Goal: Task Accomplishment & Management: Use online tool/utility

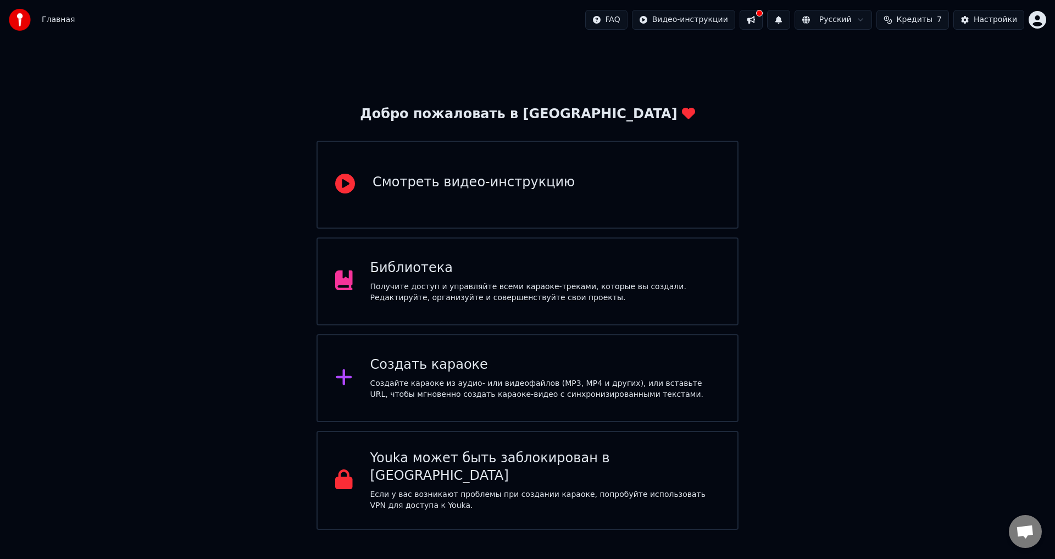
click at [454, 369] on div "Создать караоке" at bounding box center [545, 365] width 350 height 18
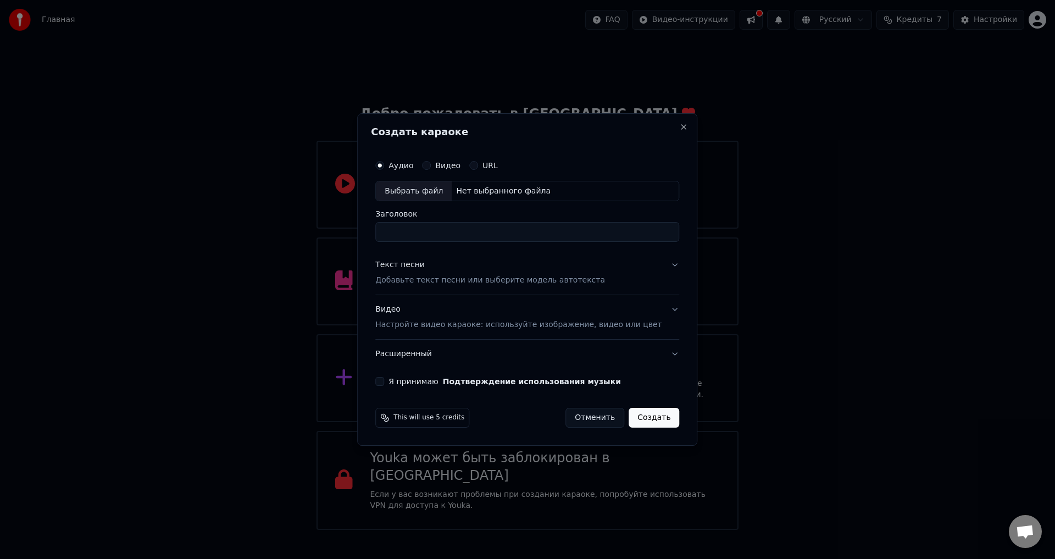
click at [431, 191] on div "Выбрать файл" at bounding box center [414, 191] width 76 height 20
type input "**********"
click at [398, 312] on div "Видео Настройте видео караоке: используйте изображение, видео или цвет" at bounding box center [518, 317] width 286 height 26
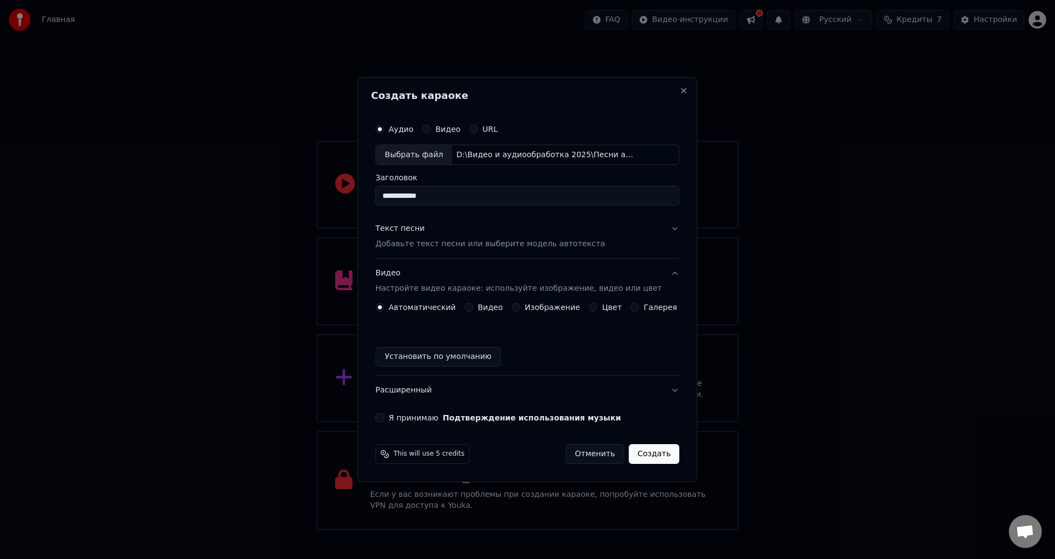
click at [602, 308] on label "Цвет" at bounding box center [612, 307] width 20 height 8
click at [598, 308] on button "Цвет" at bounding box center [593, 307] width 9 height 9
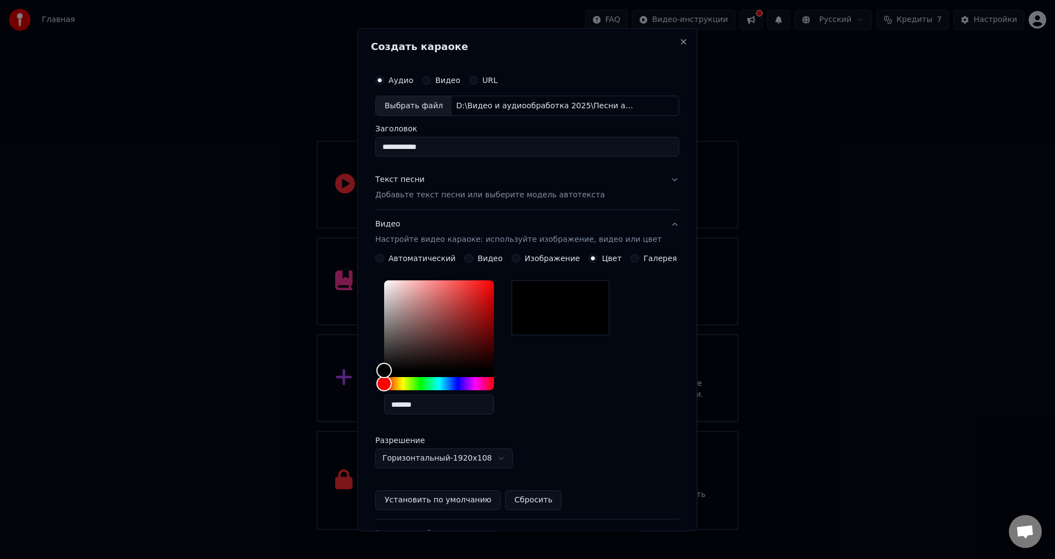
type button "color"
click at [409, 181] on div "Текст песни" at bounding box center [399, 180] width 49 height 11
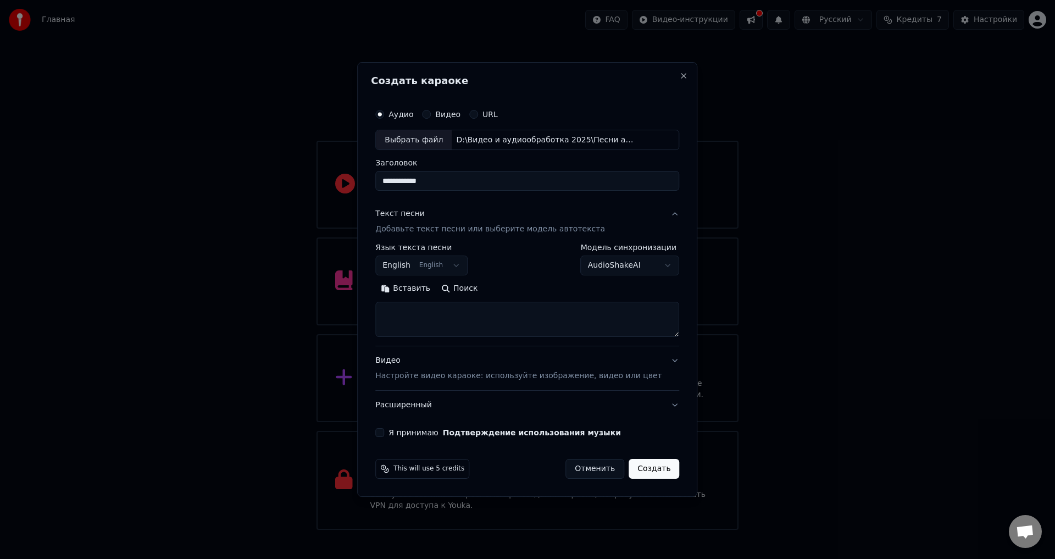
click at [526, 313] on textarea at bounding box center [527, 319] width 304 height 35
paste textarea "**********"
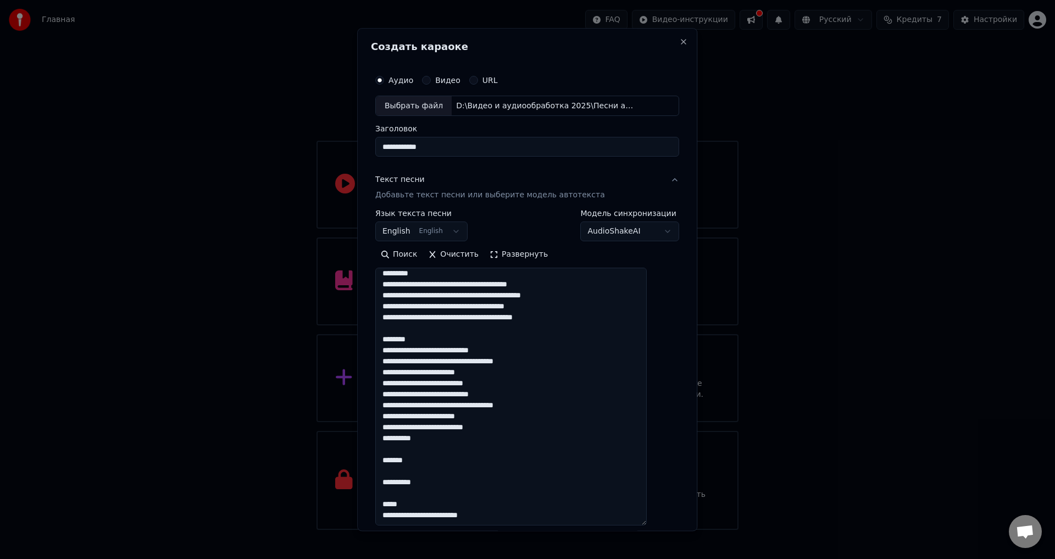
drag, startPoint x: 662, startPoint y: 335, endPoint x: 678, endPoint y: 533, distance: 198.4
click at [679, 530] on body "Главная FAQ Видео-инструкции Русский Кредиты 7 Настройки Добро пожаловать в You…" at bounding box center [527, 265] width 1055 height 530
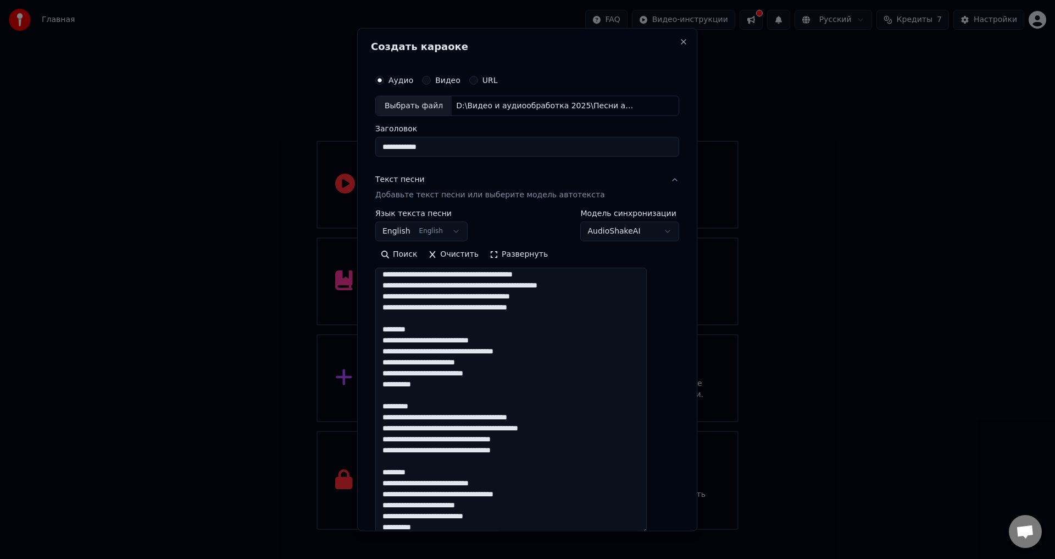
scroll to position [0, 0]
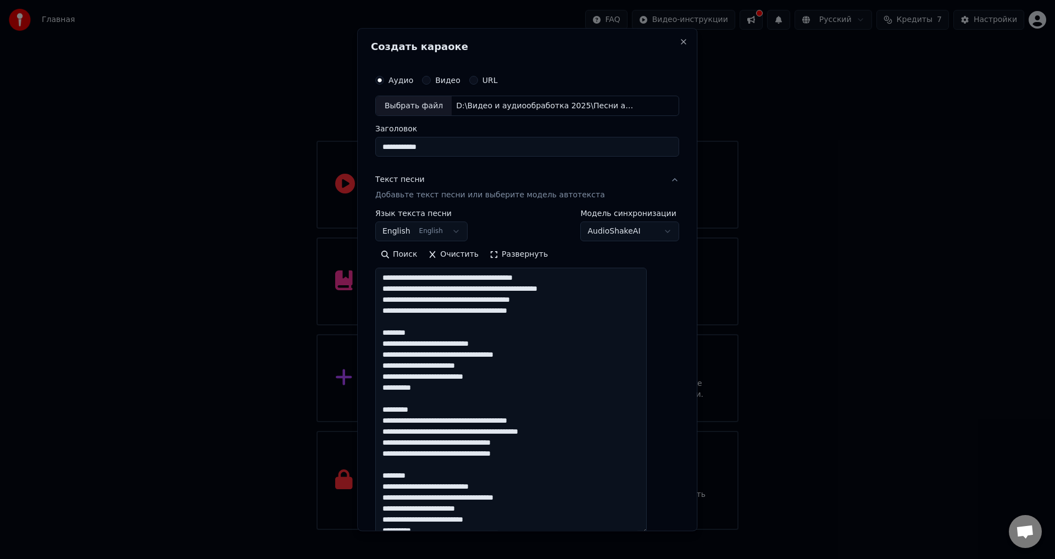
drag, startPoint x: 439, startPoint y: 331, endPoint x: 389, endPoint y: 332, distance: 50.0
click at [389, 332] on textarea at bounding box center [510, 401] width 271 height 266
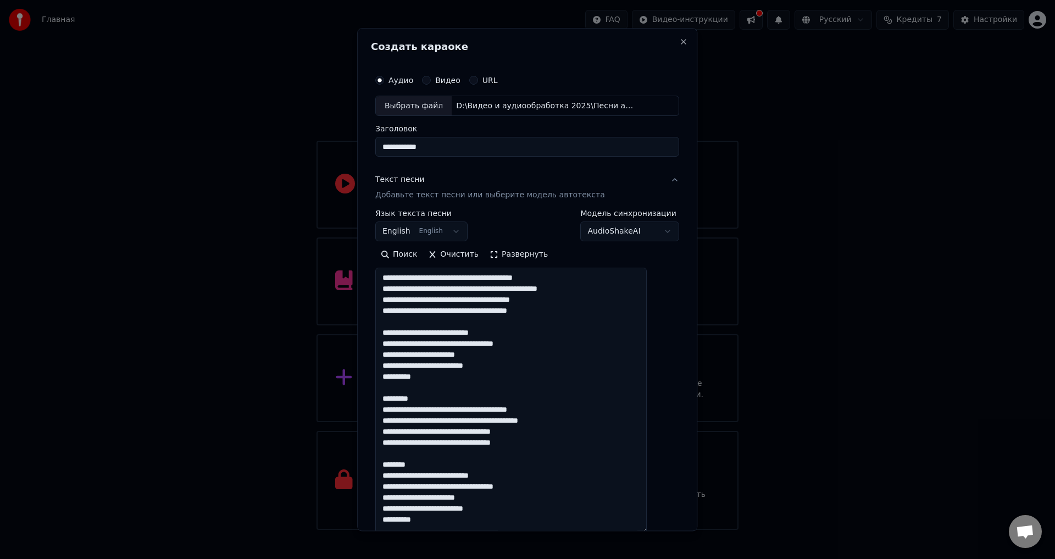
click at [512, 368] on textarea at bounding box center [510, 401] width 271 height 266
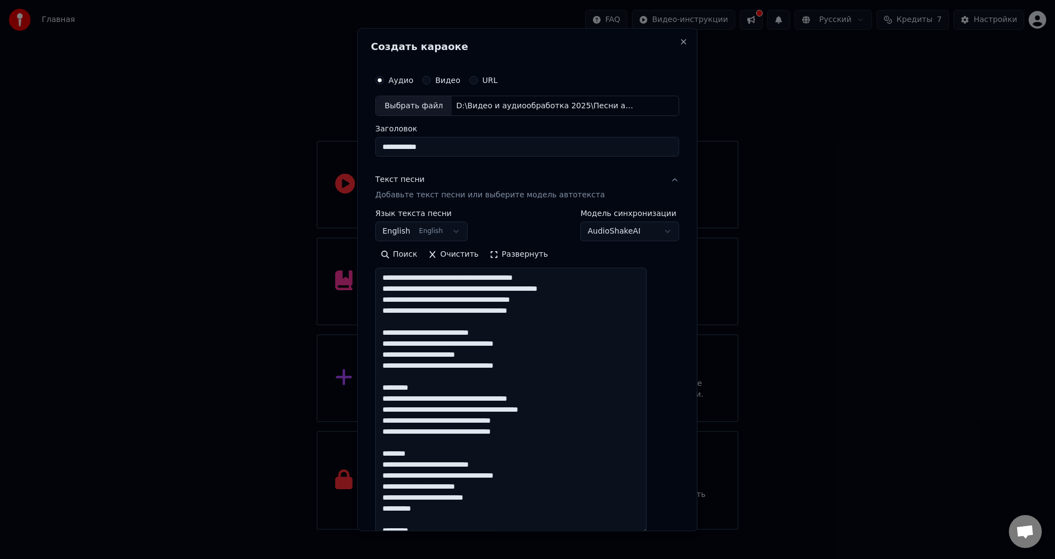
drag, startPoint x: 438, startPoint y: 388, endPoint x: 385, endPoint y: 378, distance: 54.2
click at [385, 378] on div "**********" at bounding box center [527, 351] width 313 height 573
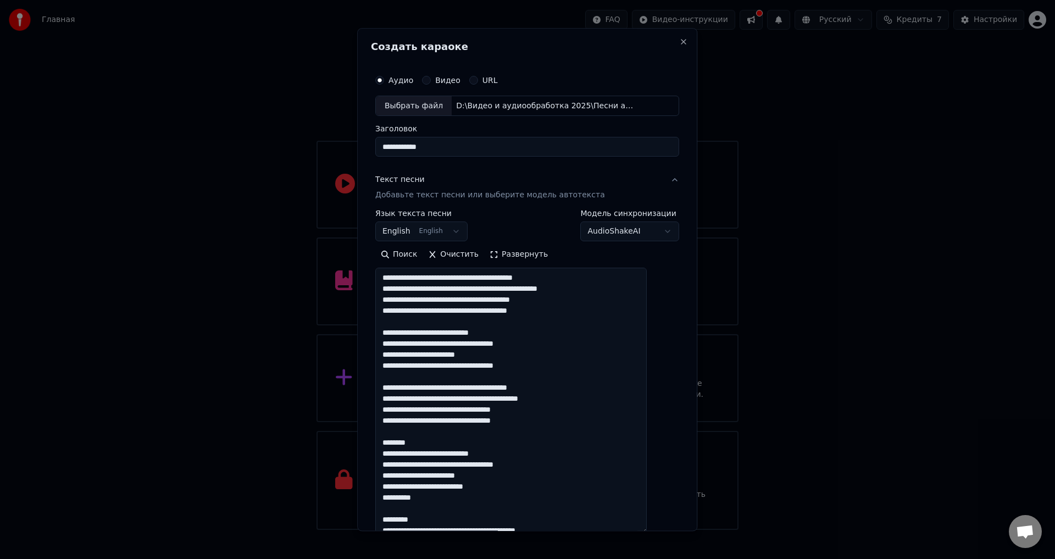
click at [422, 398] on textarea at bounding box center [510, 401] width 271 height 266
click at [441, 399] on textarea at bounding box center [510, 401] width 271 height 266
click at [415, 398] on textarea at bounding box center [510, 401] width 271 height 266
drag, startPoint x: 430, startPoint y: 443, endPoint x: 394, endPoint y: 434, distance: 36.9
click at [394, 434] on textarea at bounding box center [510, 401] width 271 height 266
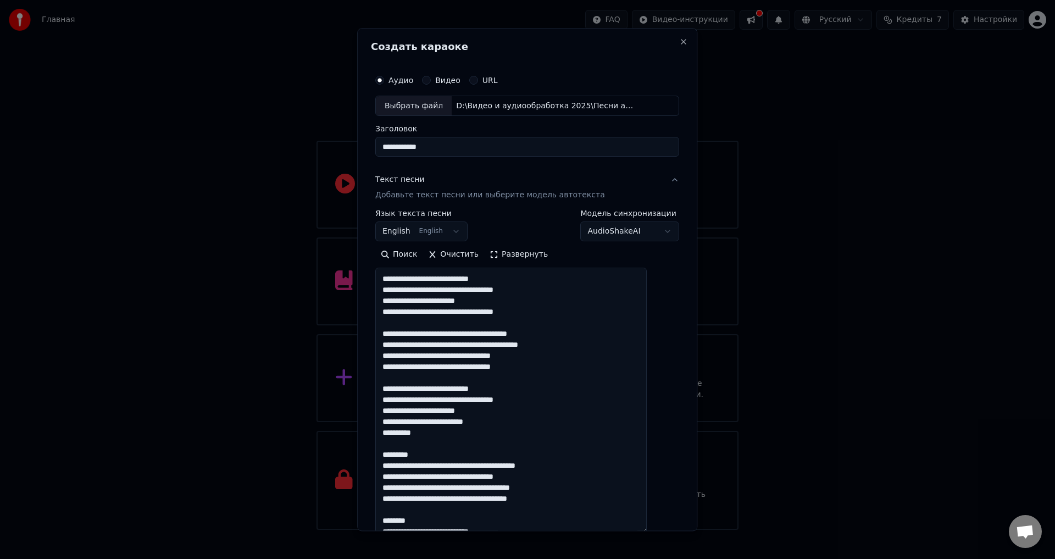
scroll to position [55, 0]
click at [413, 411] on textarea at bounding box center [510, 401] width 271 height 266
click at [511, 423] on textarea at bounding box center [510, 401] width 271 height 266
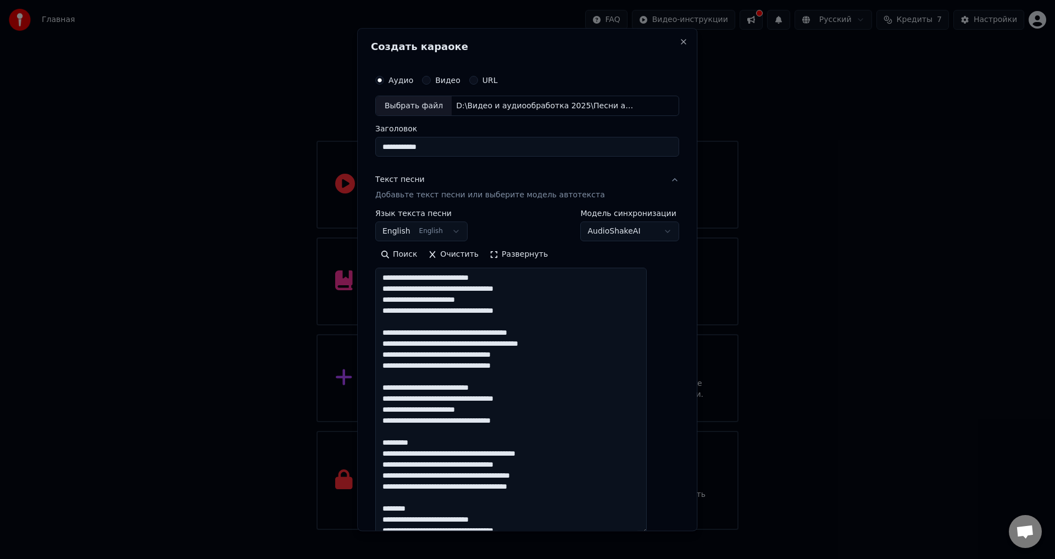
drag, startPoint x: 445, startPoint y: 442, endPoint x: 392, endPoint y: 433, distance: 53.4
click at [392, 433] on textarea at bounding box center [510, 401] width 271 height 266
drag, startPoint x: 436, startPoint y: 498, endPoint x: 389, endPoint y: 487, distance: 47.4
click at [389, 487] on textarea at bounding box center [510, 401] width 271 height 266
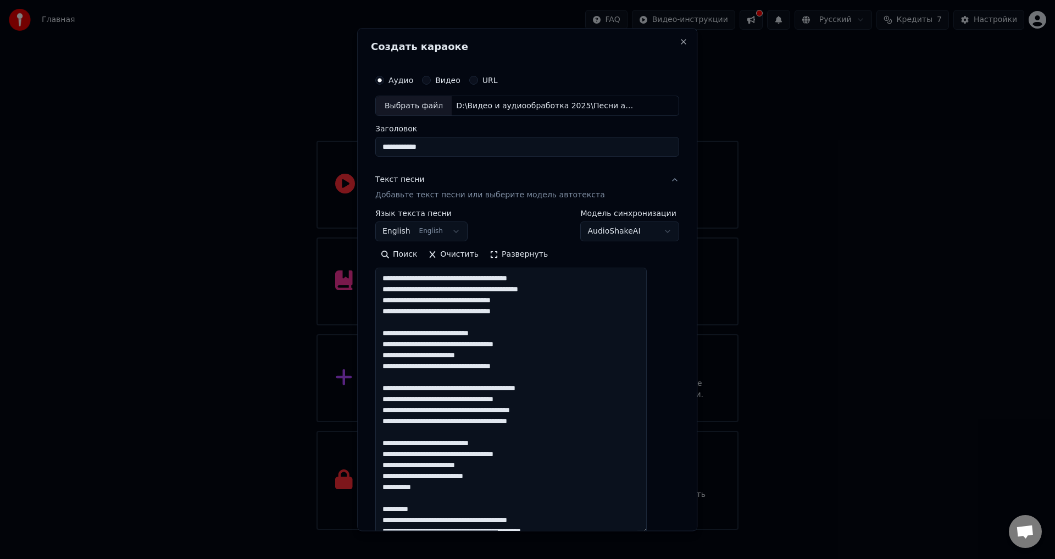
scroll to position [165, 0]
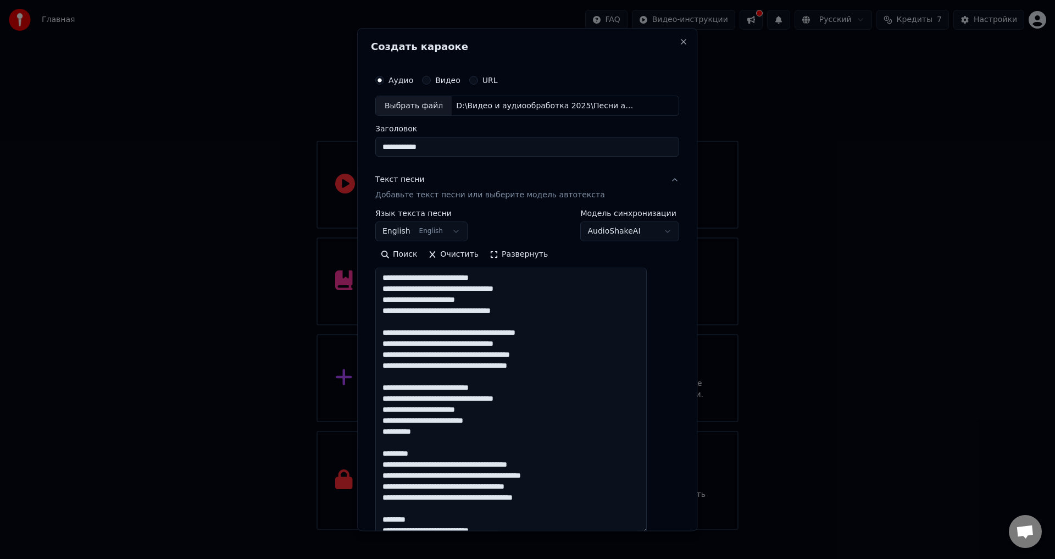
click at [525, 420] on textarea at bounding box center [510, 401] width 271 height 266
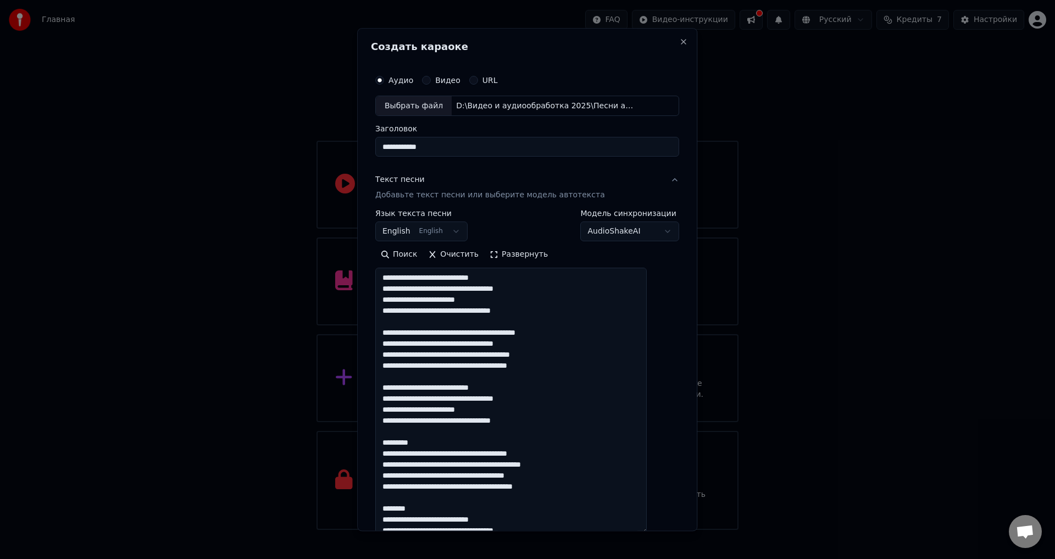
drag, startPoint x: 409, startPoint y: 299, endPoint x: 425, endPoint y: 301, distance: 16.6
click at [425, 301] on textarea at bounding box center [510, 401] width 271 height 266
drag, startPoint x: 410, startPoint y: 409, endPoint x: 426, endPoint y: 409, distance: 15.9
click at [426, 409] on textarea at bounding box center [510, 401] width 271 height 266
paste textarea
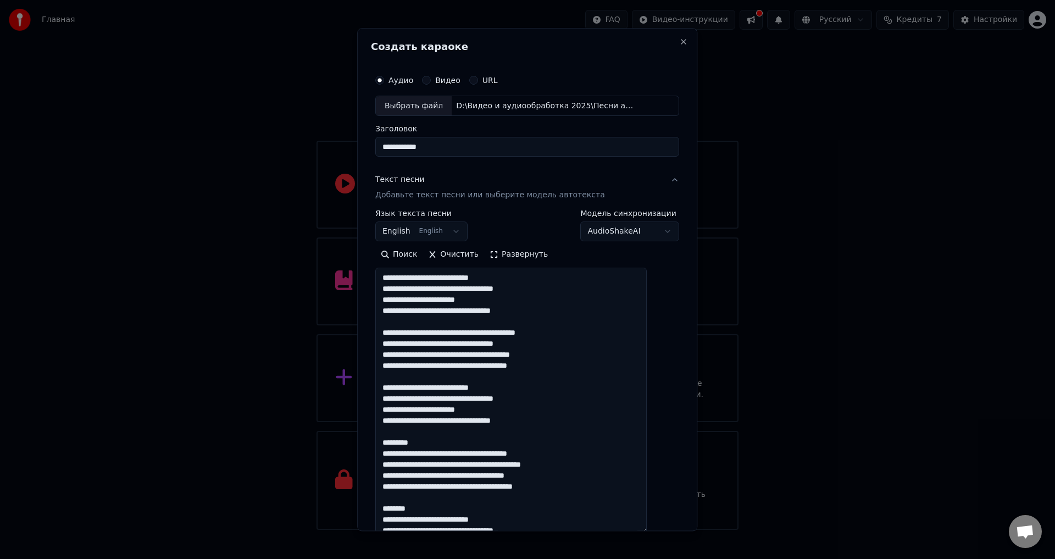
drag, startPoint x: 437, startPoint y: 444, endPoint x: 391, endPoint y: 434, distance: 47.2
click at [391, 434] on textarea at bounding box center [510, 401] width 271 height 266
click at [505, 443] on textarea at bounding box center [510, 401] width 271 height 266
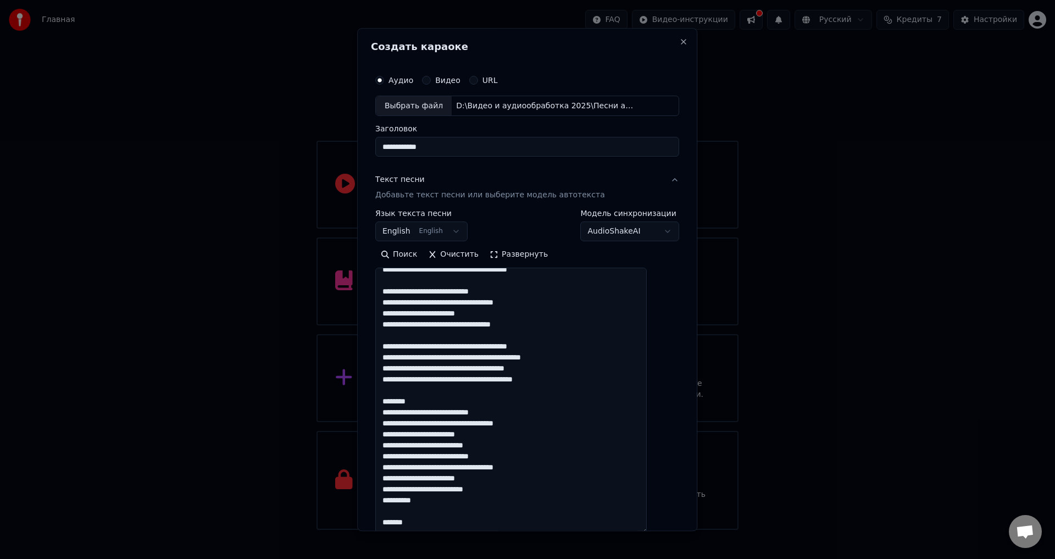
scroll to position [275, 0]
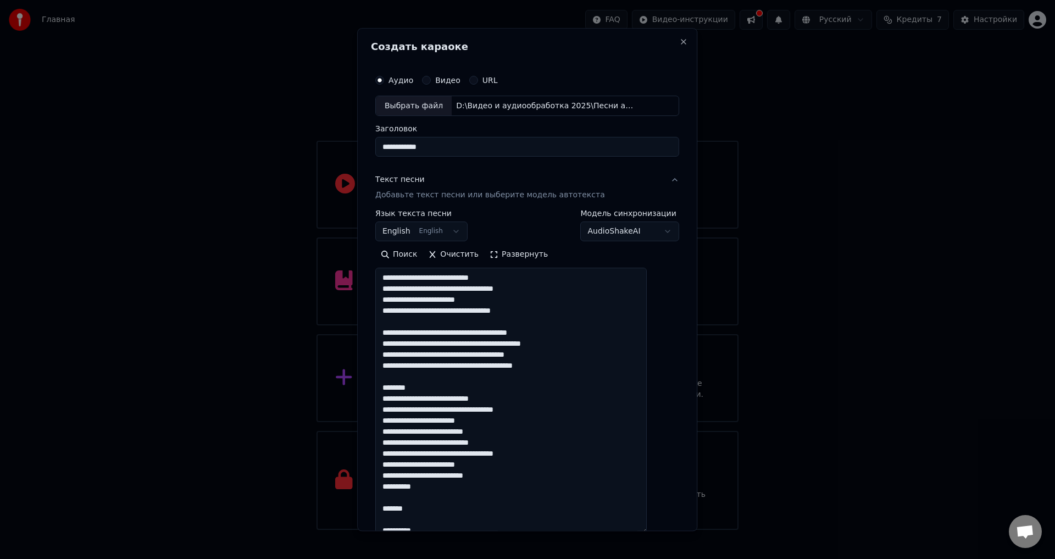
drag, startPoint x: 431, startPoint y: 389, endPoint x: 390, endPoint y: 380, distance: 42.4
click at [390, 380] on textarea at bounding box center [510, 401] width 271 height 266
drag, startPoint x: 425, startPoint y: 410, endPoint x: 409, endPoint y: 410, distance: 15.9
click at [409, 410] on textarea at bounding box center [510, 401] width 271 height 266
paste textarea
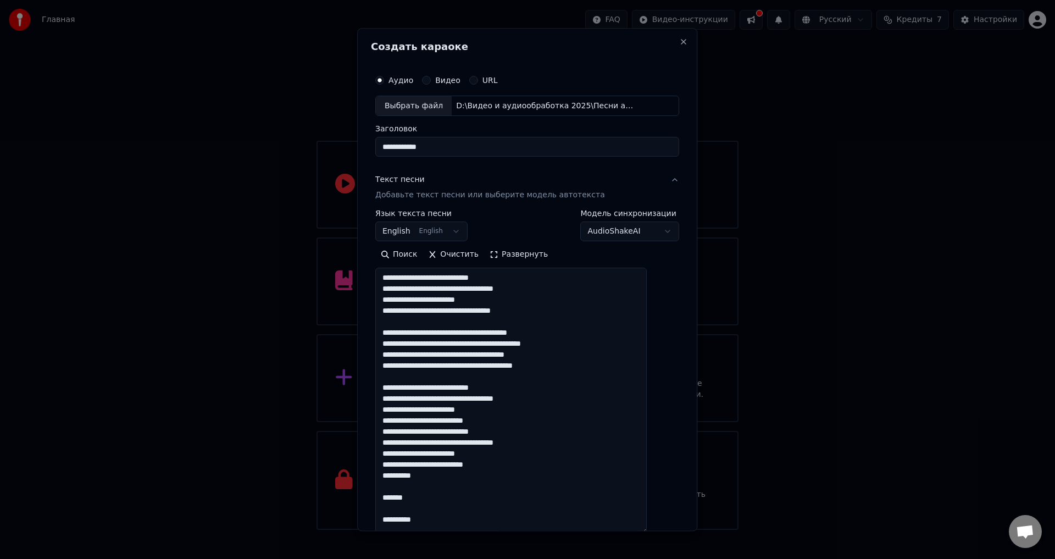
click at [516, 422] on textarea at bounding box center [510, 401] width 271 height 266
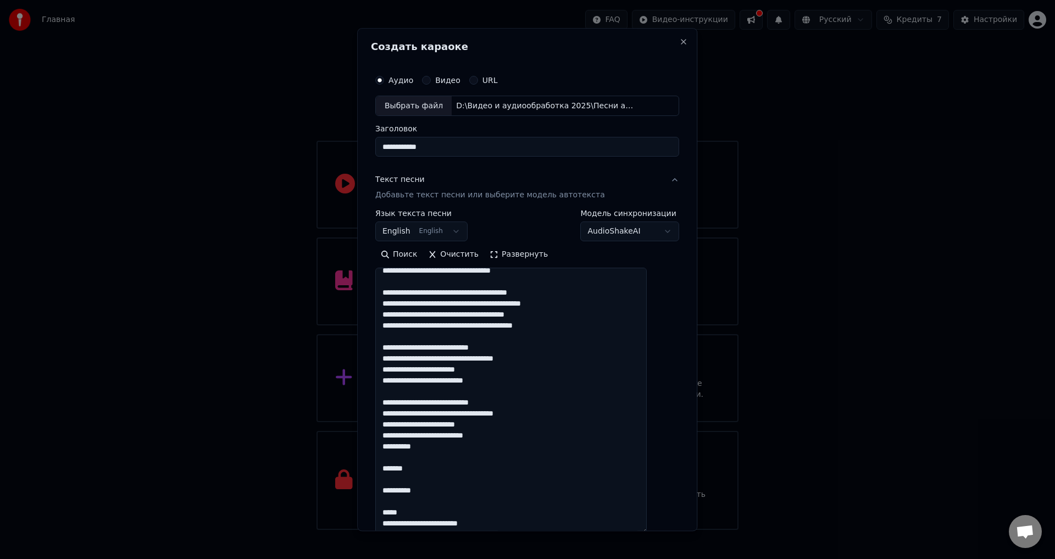
drag, startPoint x: 425, startPoint y: 416, endPoint x: 411, endPoint y: 415, distance: 14.3
click at [411, 415] on textarea at bounding box center [510, 401] width 271 height 266
paste textarea
click at [515, 428] on textarea at bounding box center [510, 401] width 271 height 266
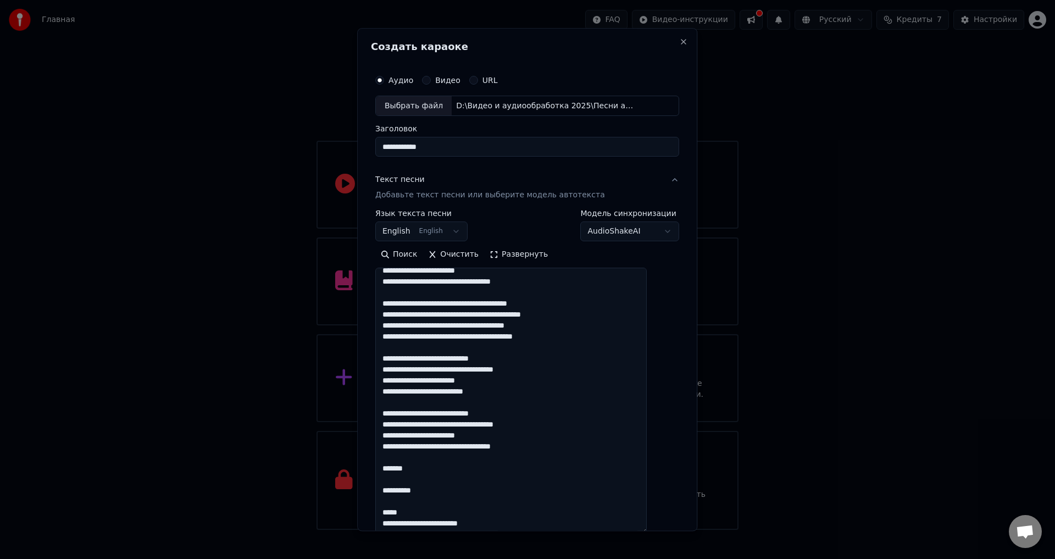
scroll to position [315, 0]
drag, startPoint x: 438, startPoint y: 500, endPoint x: 387, endPoint y: 451, distance: 70.7
click at [387, 451] on textarea at bounding box center [510, 401] width 271 height 266
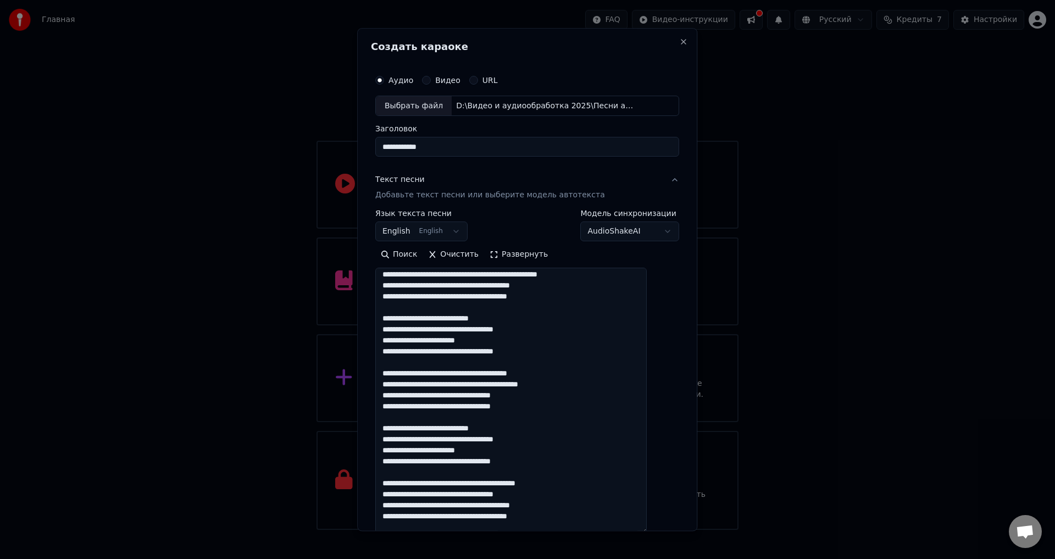
scroll to position [0, 0]
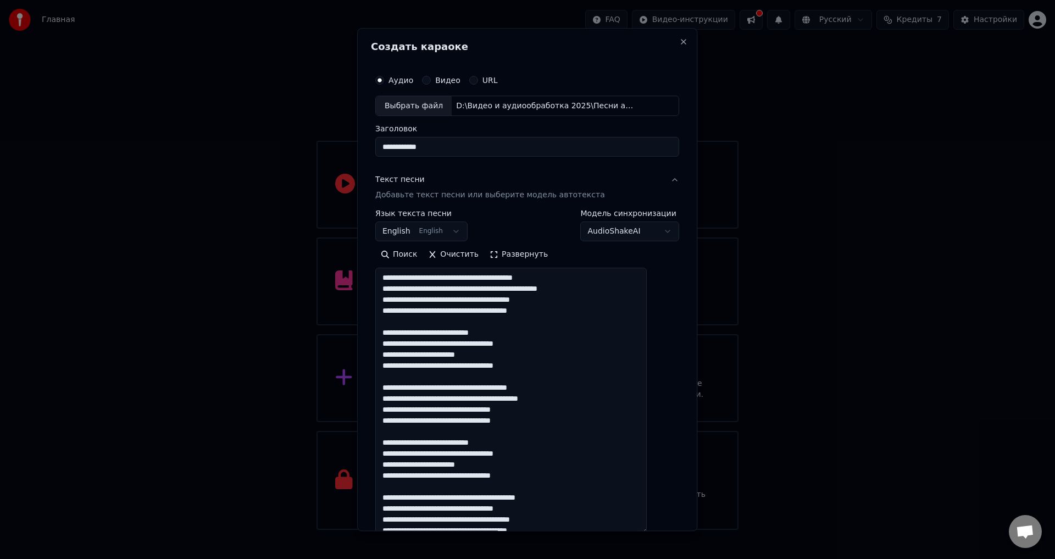
type textarea "**********"
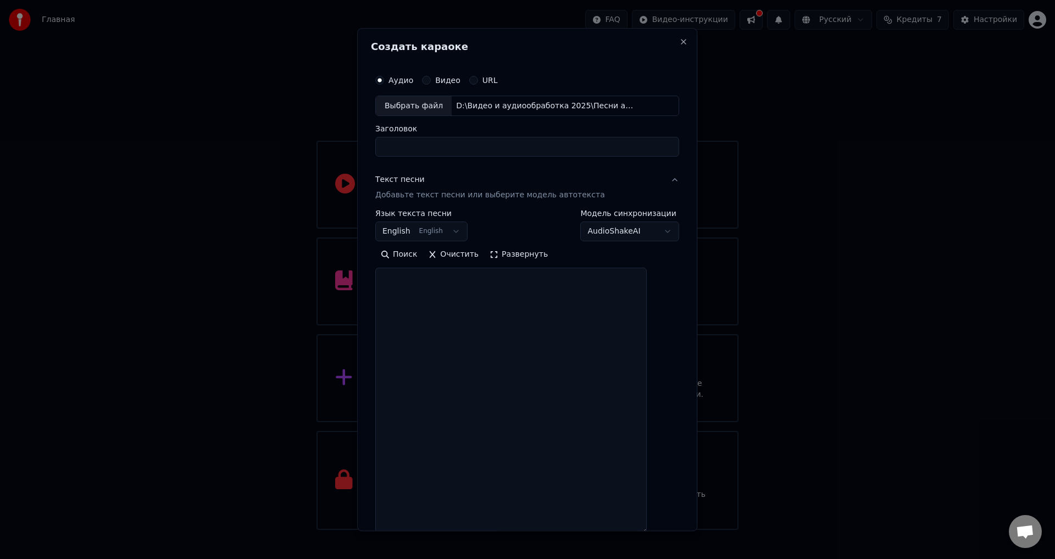
select select
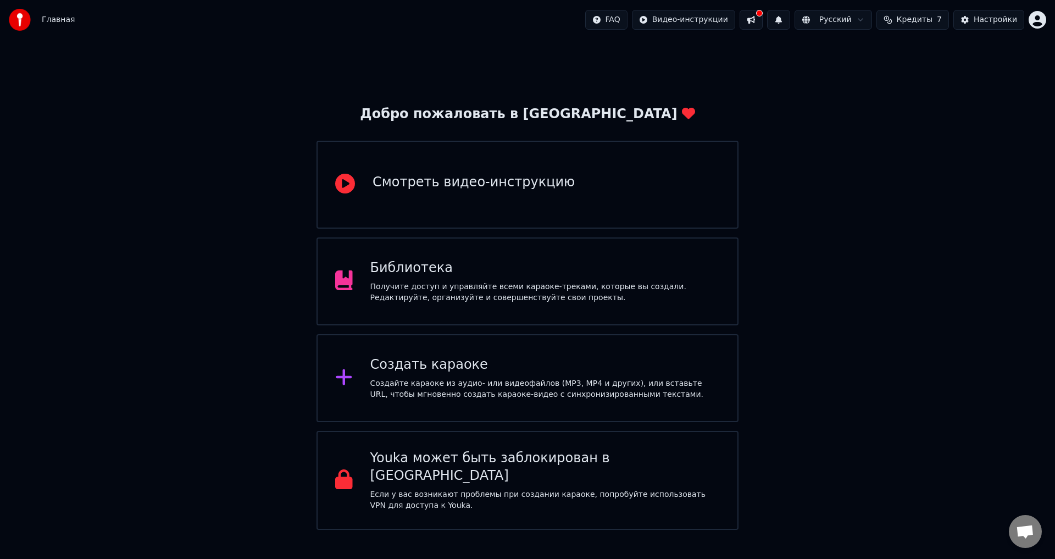
click at [517, 365] on div "Создать караоке" at bounding box center [545, 365] width 350 height 18
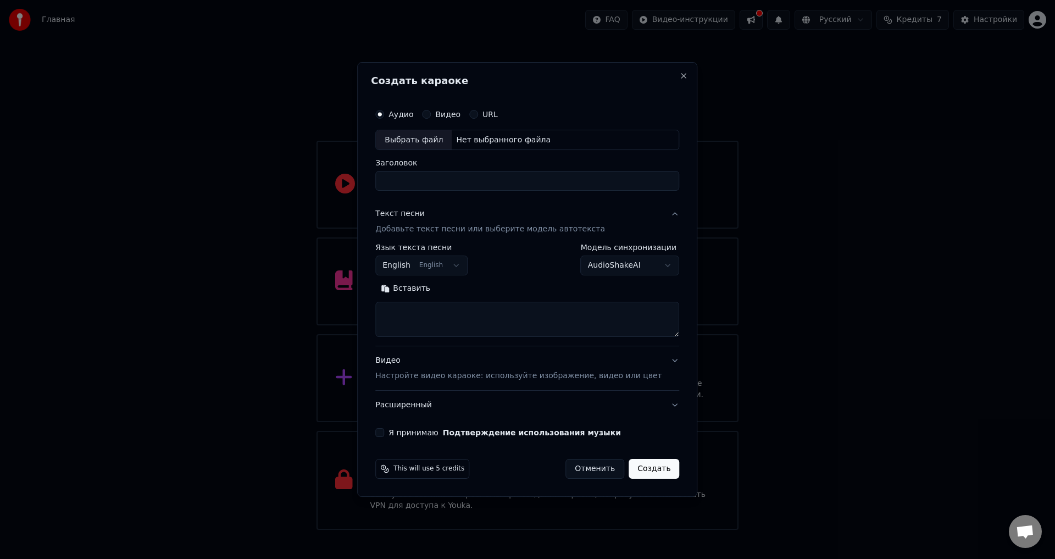
select select
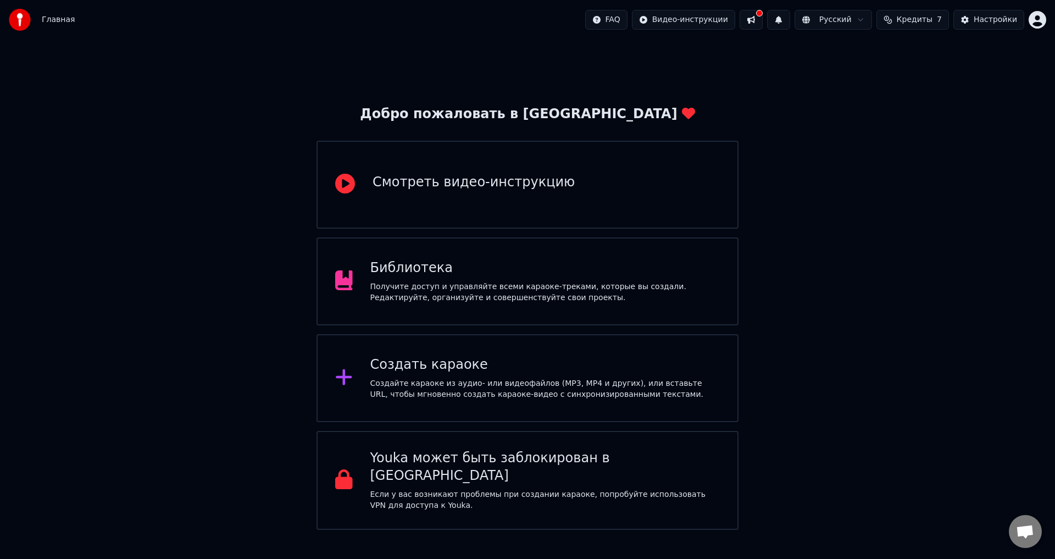
click at [495, 192] on div "Смотреть видео-инструкцию" at bounding box center [473, 185] width 202 height 22
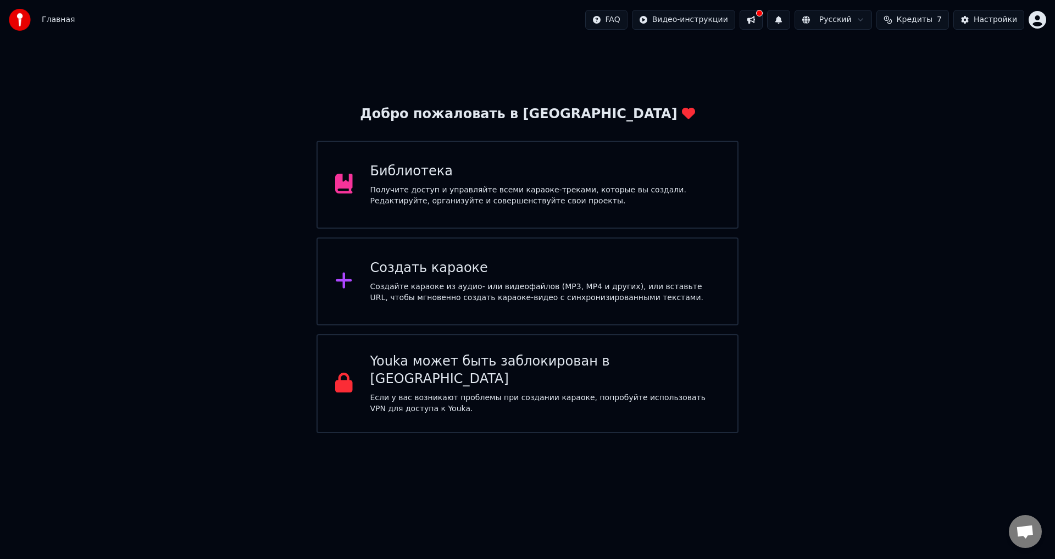
click at [434, 171] on div "Библиотека" at bounding box center [545, 172] width 350 height 18
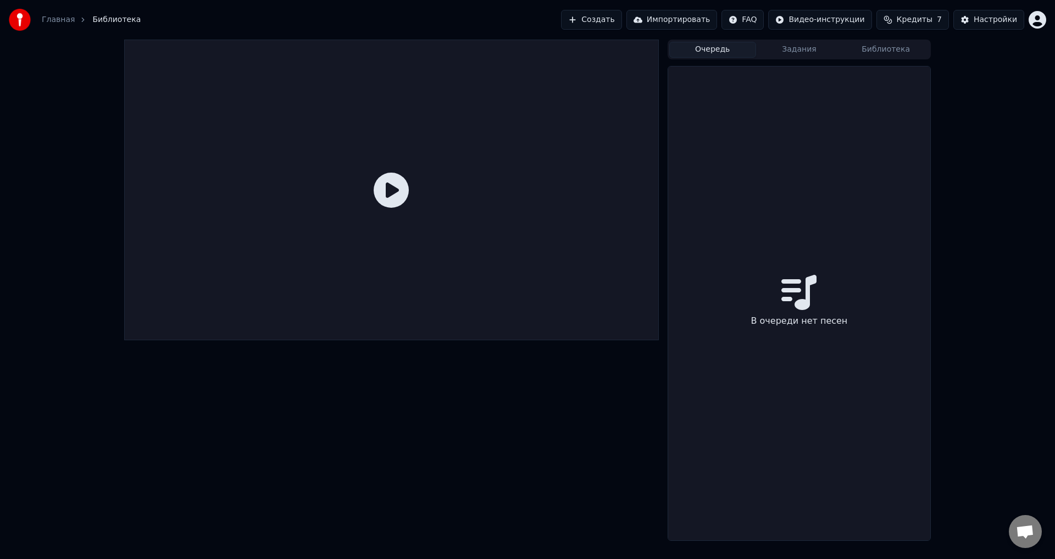
click at [720, 49] on button "Очередь" at bounding box center [712, 50] width 87 height 16
click at [795, 50] on button "Задания" at bounding box center [799, 50] width 87 height 16
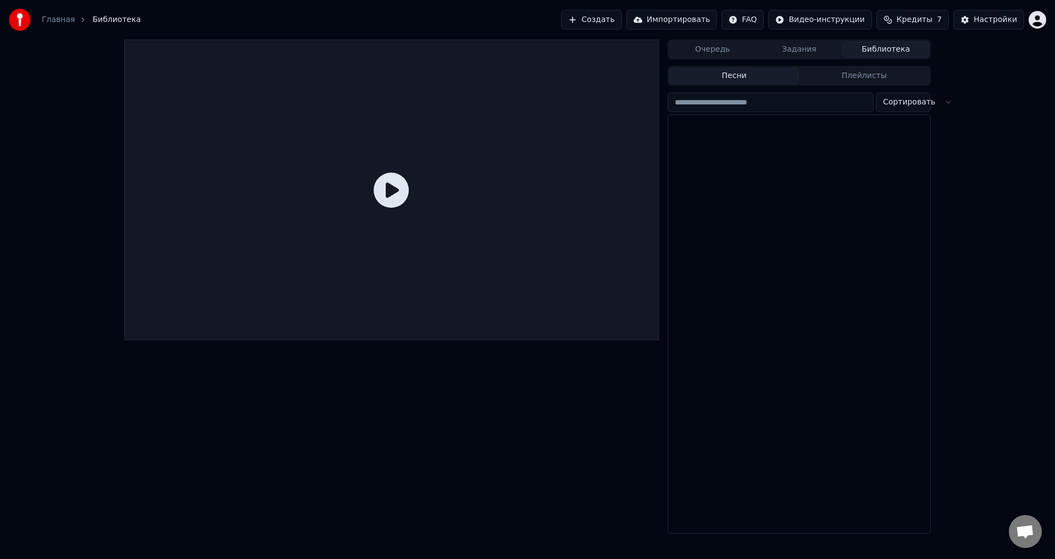
click at [888, 49] on button "Библиотека" at bounding box center [885, 50] width 87 height 16
click at [869, 75] on button "Плейлисты" at bounding box center [864, 76] width 130 height 16
click at [744, 76] on button "Песни" at bounding box center [734, 76] width 130 height 16
click at [712, 49] on button "Очередь" at bounding box center [712, 50] width 87 height 16
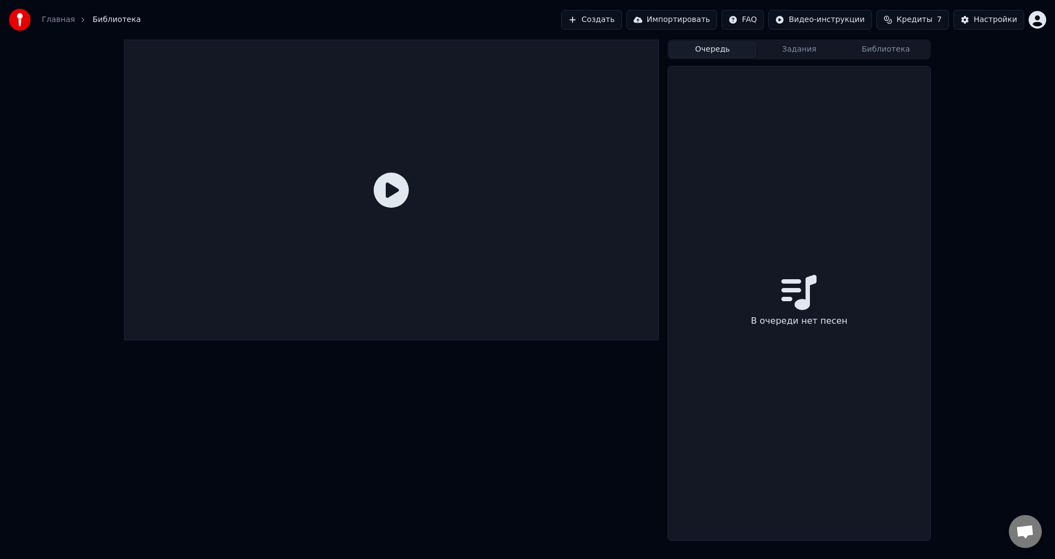
click at [619, 19] on button "Создать" at bounding box center [591, 20] width 60 height 20
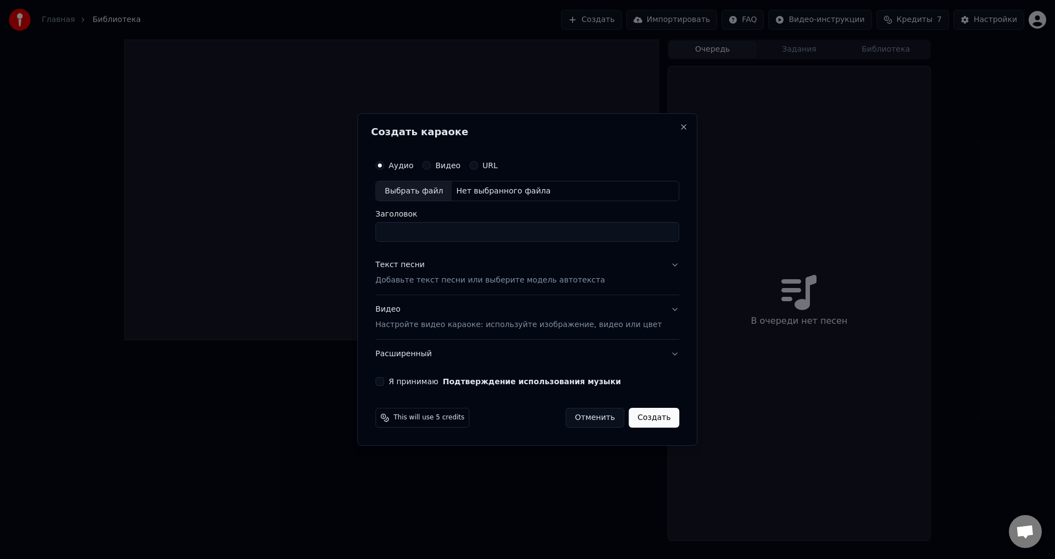
click at [428, 192] on div "Выбрать файл" at bounding box center [414, 191] width 76 height 20
type input "**********"
click at [420, 267] on div "Текст песни" at bounding box center [399, 265] width 49 height 11
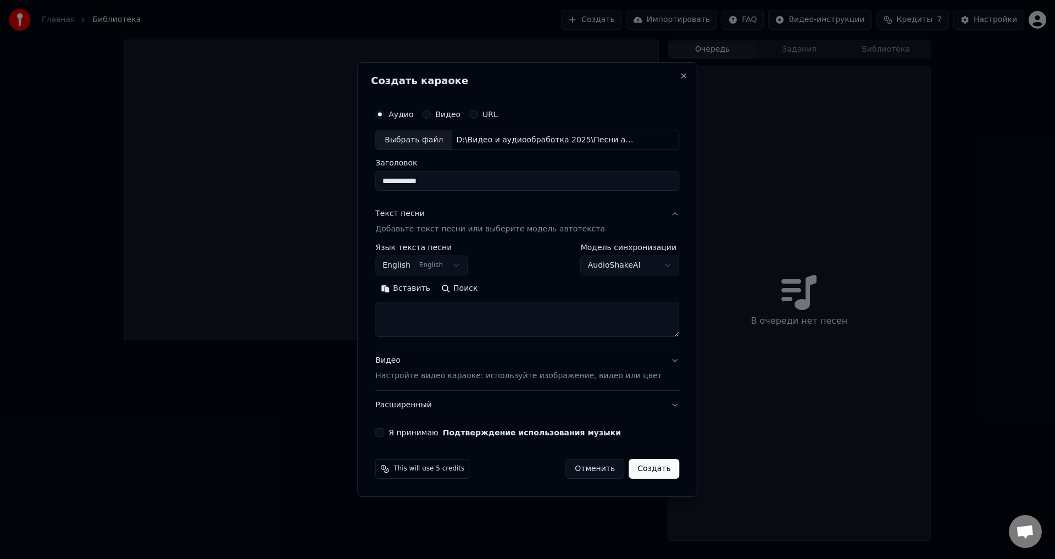
click at [415, 266] on button "English English" at bounding box center [421, 266] width 92 height 20
select select "**"
click at [433, 322] on textarea at bounding box center [527, 319] width 304 height 35
paste textarea "****"
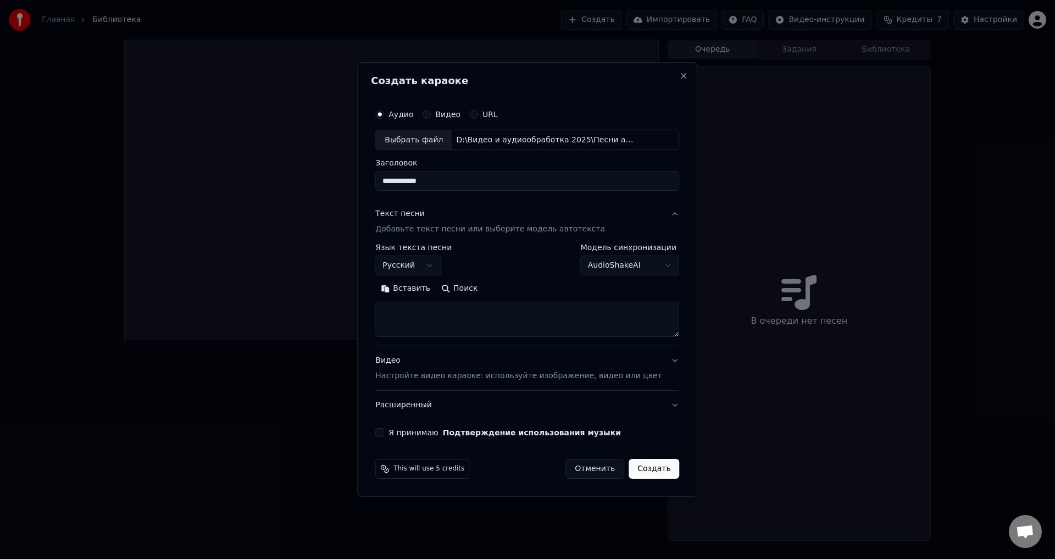
type textarea "****"
drag, startPoint x: 419, startPoint y: 314, endPoint x: 383, endPoint y: 313, distance: 35.2
click at [383, 313] on div "**********" at bounding box center [527, 279] width 340 height 435
paste textarea "**********"
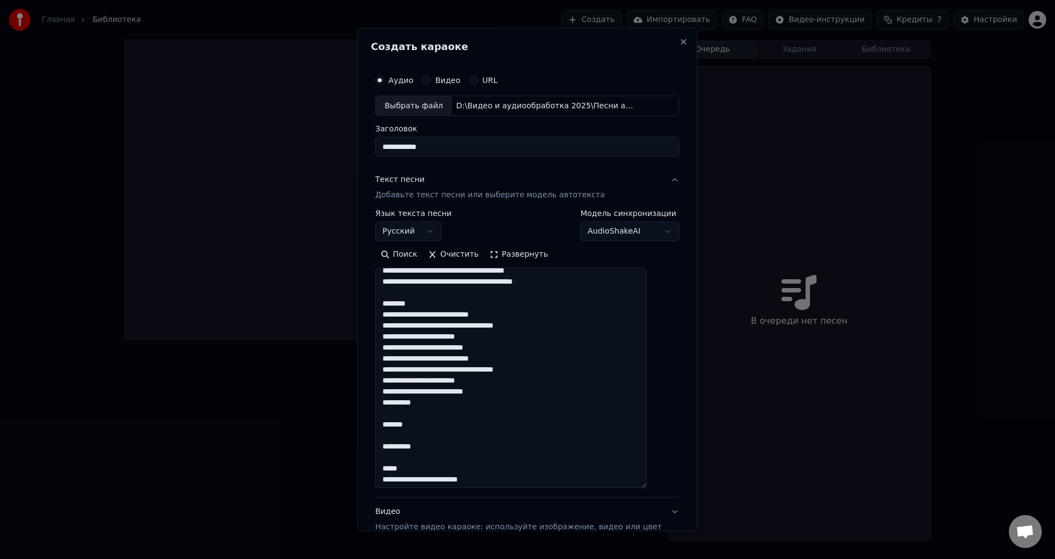
drag, startPoint x: 659, startPoint y: 334, endPoint x: 621, endPoint y: 457, distance: 128.7
click at [664, 498] on div "**********" at bounding box center [527, 279] width 340 height 503
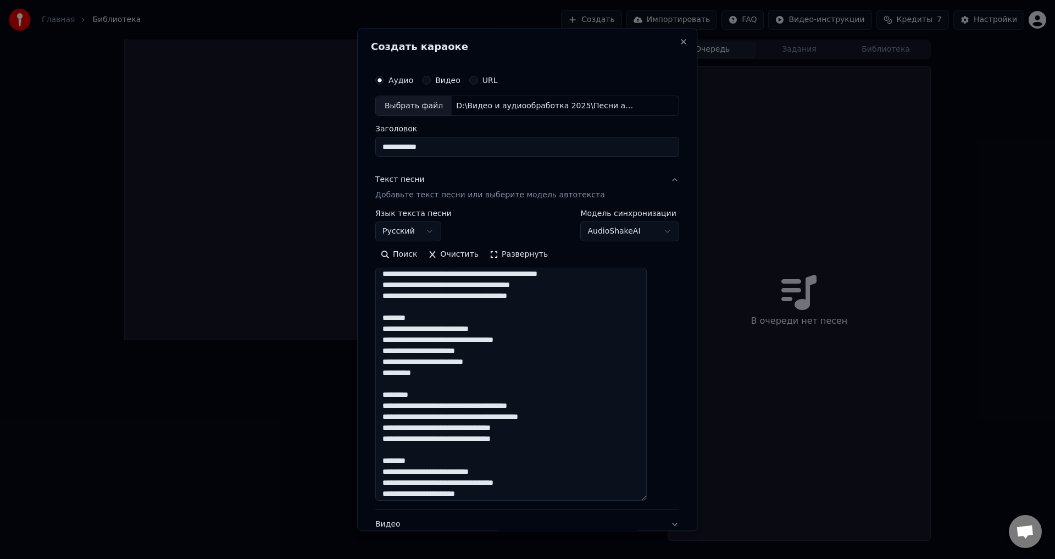
scroll to position [0, 0]
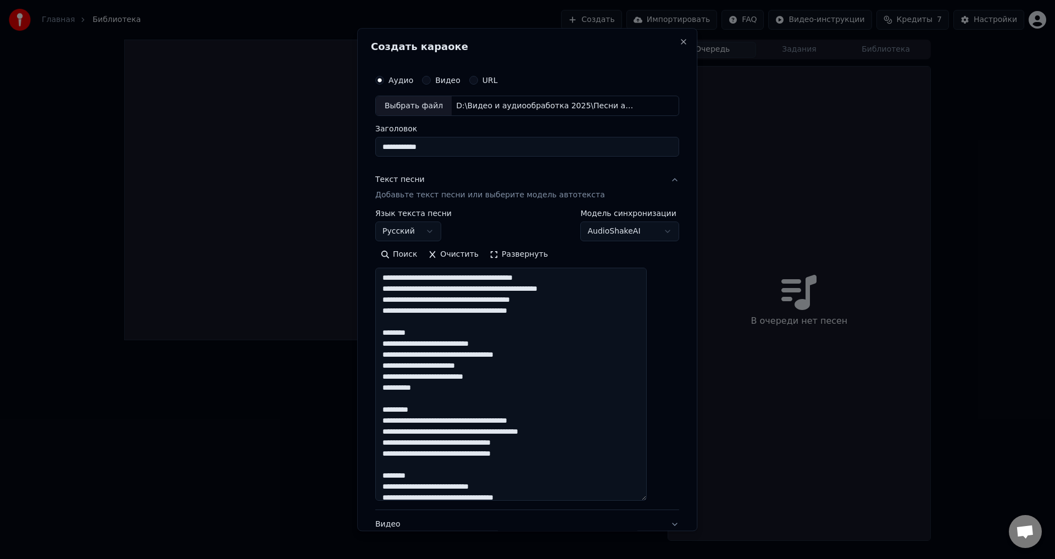
drag, startPoint x: 433, startPoint y: 332, endPoint x: 391, endPoint y: 327, distance: 43.1
click at [391, 327] on textarea at bounding box center [510, 384] width 271 height 233
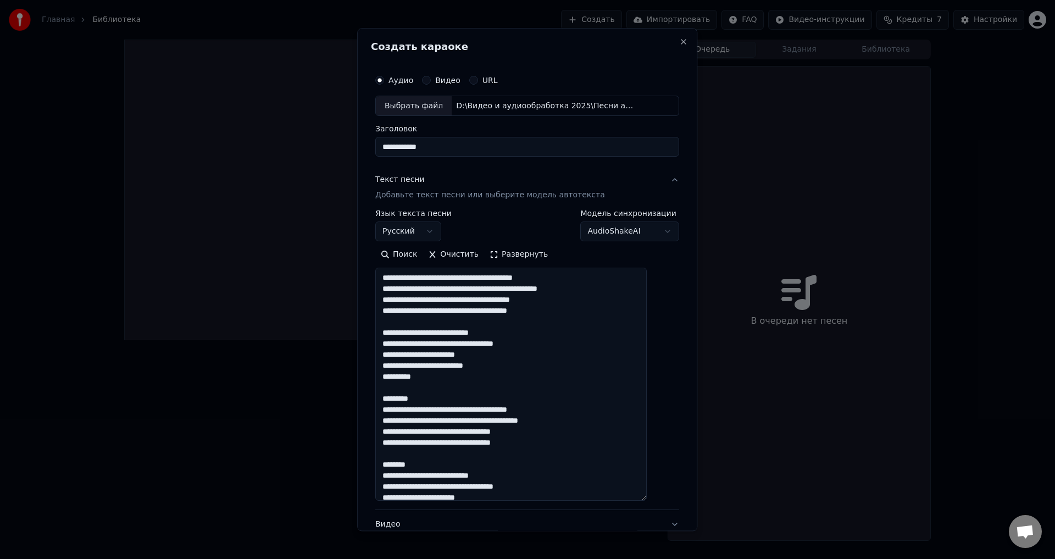
click at [528, 365] on textarea at bounding box center [510, 384] width 271 height 233
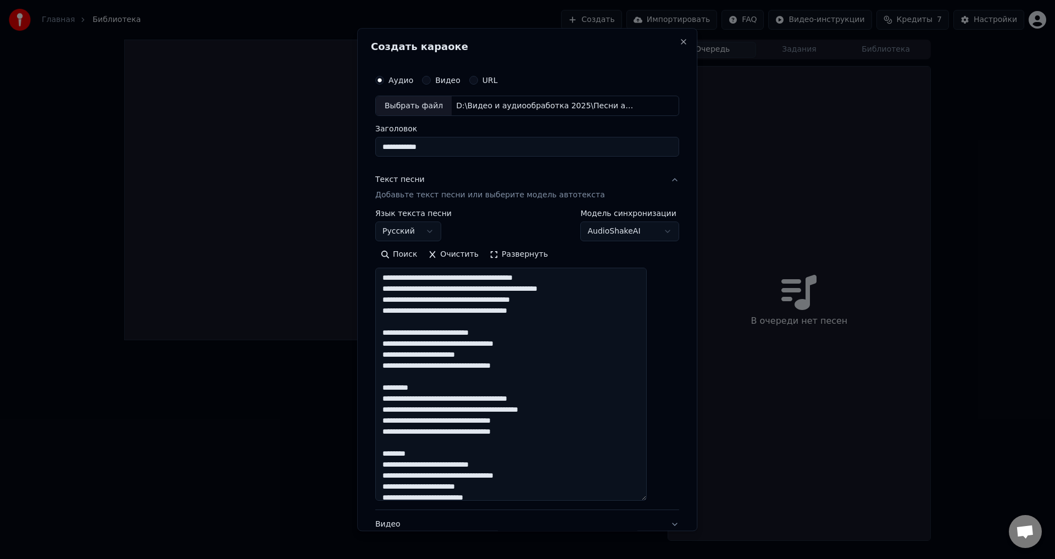
drag, startPoint x: 443, startPoint y: 388, endPoint x: 394, endPoint y: 378, distance: 49.3
click at [394, 378] on textarea at bounding box center [510, 384] width 271 height 233
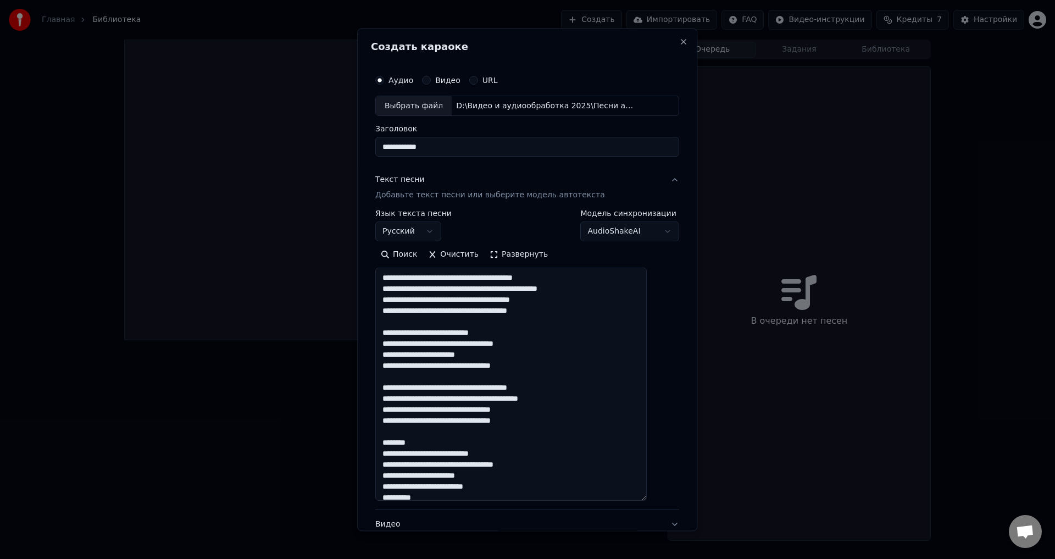
drag, startPoint x: 501, startPoint y: 366, endPoint x: 569, endPoint y: 368, distance: 67.6
click at [569, 368] on textarea at bounding box center [510, 384] width 271 height 233
drag, startPoint x: 423, startPoint y: 398, endPoint x: 408, endPoint y: 399, distance: 15.4
click at [408, 399] on textarea at bounding box center [510, 384] width 271 height 233
click at [442, 399] on textarea at bounding box center [510, 384] width 271 height 233
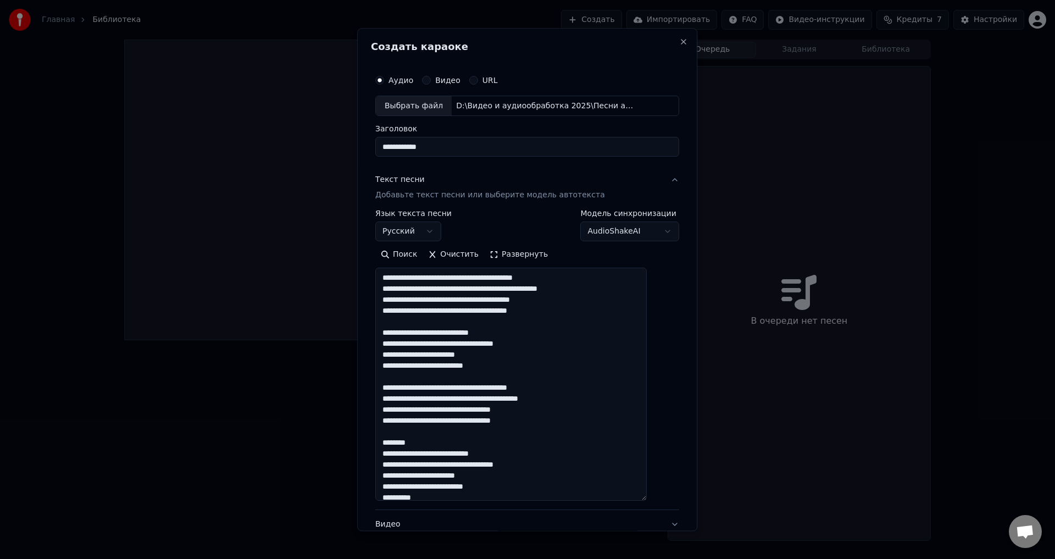
drag, startPoint x: 428, startPoint y: 440, endPoint x: 397, endPoint y: 434, distance: 31.3
click at [397, 434] on textarea at bounding box center [510, 384] width 271 height 233
drag, startPoint x: 426, startPoint y: 464, endPoint x: 409, endPoint y: 466, distance: 16.6
click at [409, 466] on textarea at bounding box center [510, 384] width 271 height 233
drag, startPoint x: 426, startPoint y: 465, endPoint x: 410, endPoint y: 467, distance: 15.5
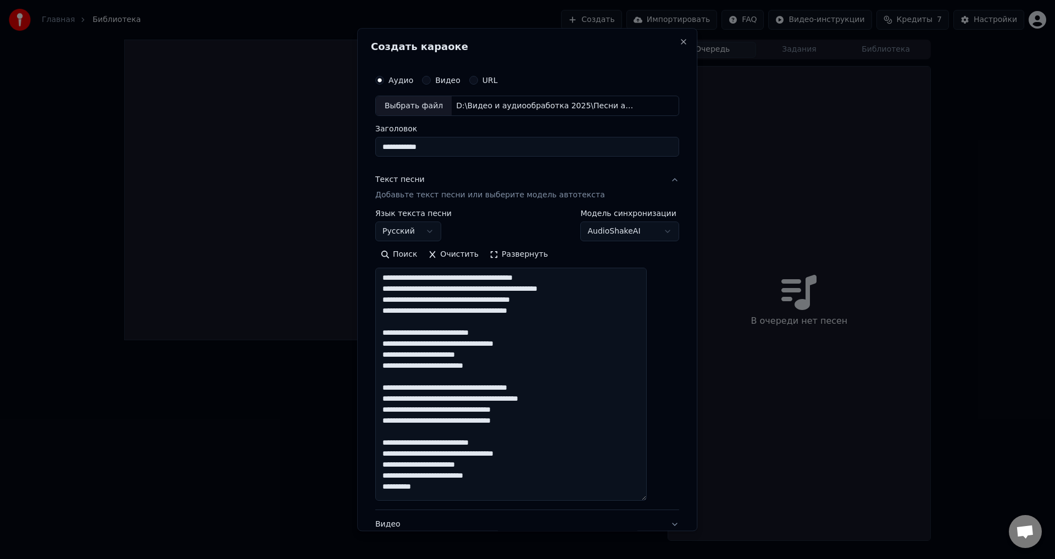
click at [410, 467] on textarea at bounding box center [510, 384] width 271 height 233
drag, startPoint x: 443, startPoint y: 488, endPoint x: 384, endPoint y: 486, distance: 58.2
click at [384, 486] on div "**********" at bounding box center [527, 335] width 313 height 540
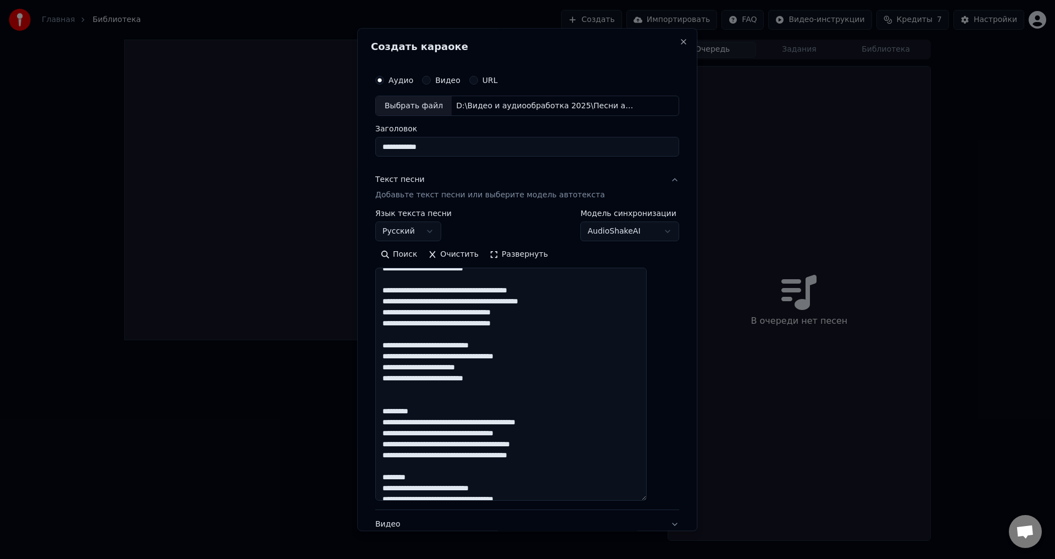
scroll to position [110, 0]
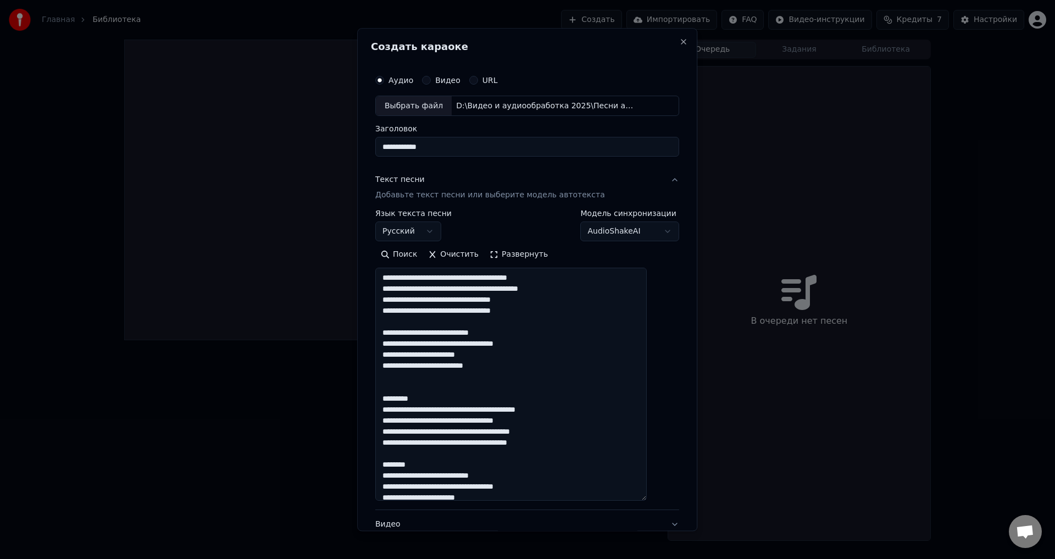
drag, startPoint x: 407, startPoint y: 397, endPoint x: 391, endPoint y: 377, distance: 25.3
click at [391, 377] on textarea at bounding box center [510, 384] width 271 height 233
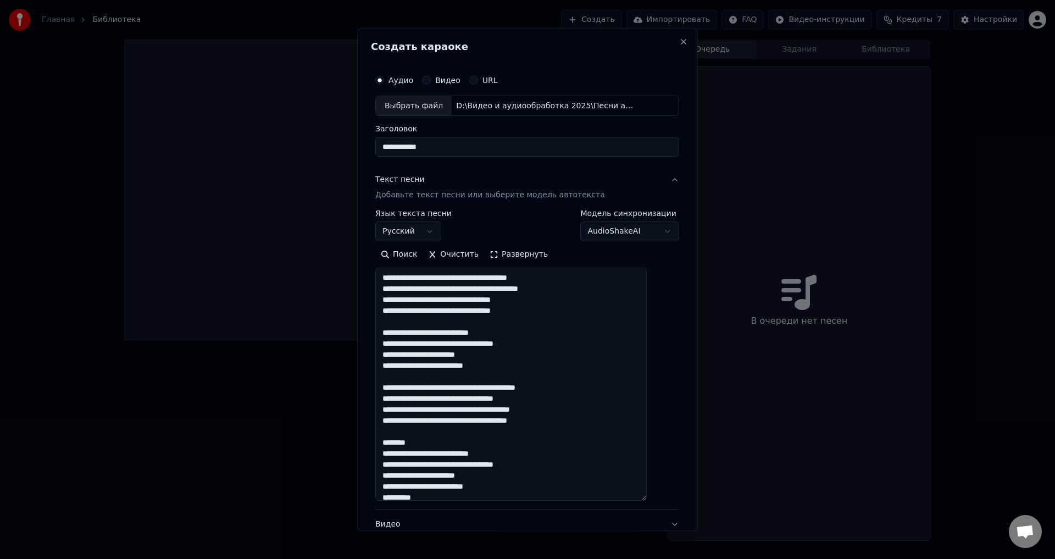
drag, startPoint x: 430, startPoint y: 443, endPoint x: 388, endPoint y: 434, distance: 42.7
click at [388, 434] on textarea at bounding box center [510, 384] width 271 height 233
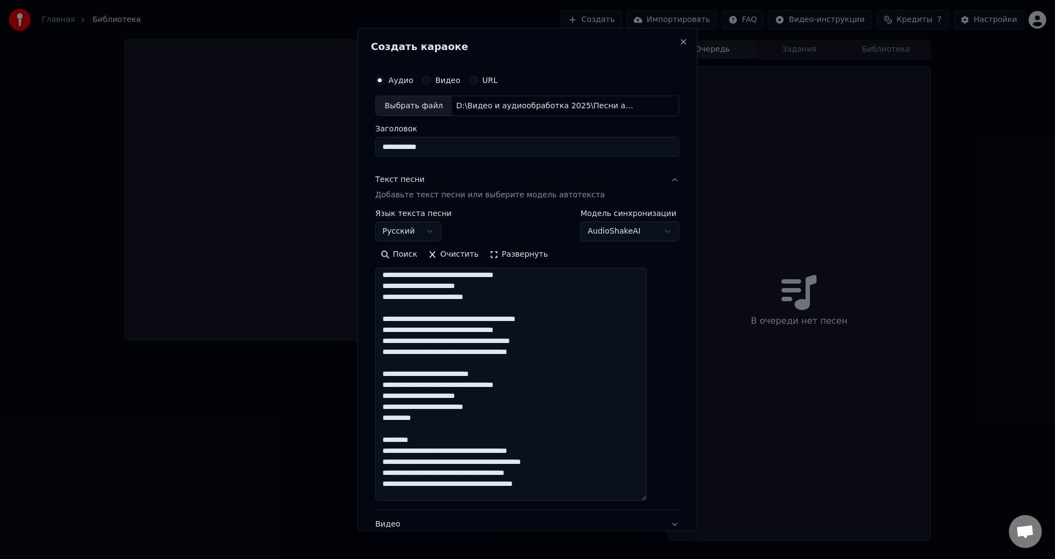
scroll to position [220, 0]
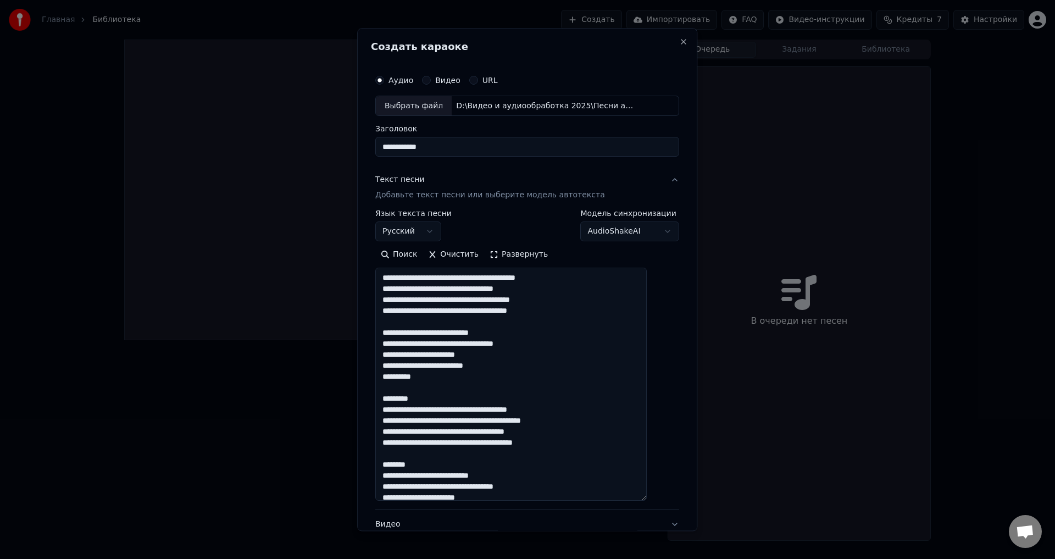
drag, startPoint x: 425, startPoint y: 355, endPoint x: 410, endPoint y: 358, distance: 15.0
click at [410, 358] on textarea at bounding box center [510, 384] width 271 height 233
paste textarea
drag, startPoint x: 434, startPoint y: 402, endPoint x: 391, endPoint y: 381, distance: 48.6
click at [391, 381] on textarea at bounding box center [510, 384] width 271 height 233
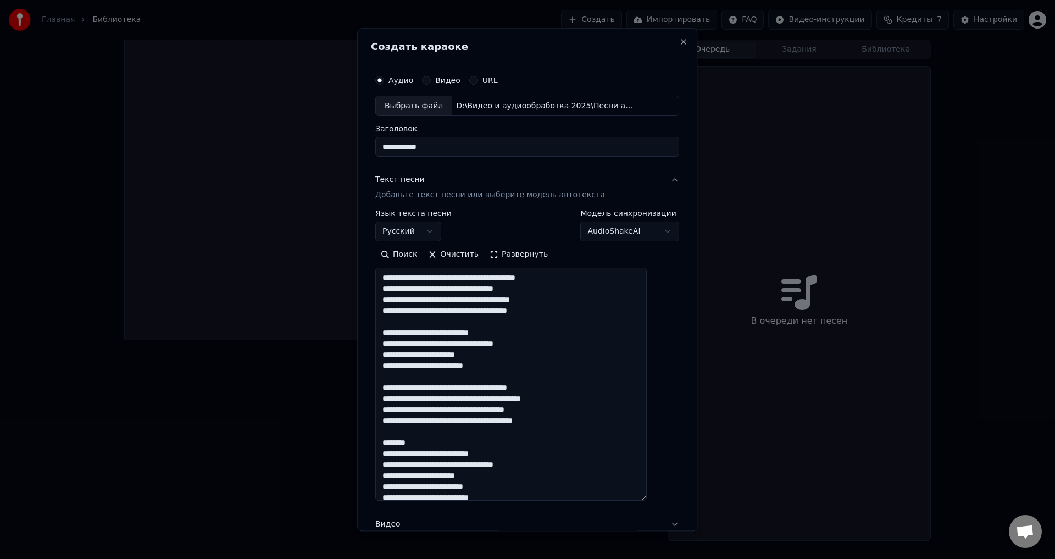
click at [506, 389] on textarea at bounding box center [510, 384] width 271 height 233
drag, startPoint x: 417, startPoint y: 442, endPoint x: 393, endPoint y: 433, distance: 25.7
click at [393, 433] on textarea at bounding box center [510, 384] width 271 height 233
drag, startPoint x: 425, startPoint y: 464, endPoint x: 410, endPoint y: 464, distance: 14.8
click at [410, 464] on textarea at bounding box center [510, 384] width 271 height 233
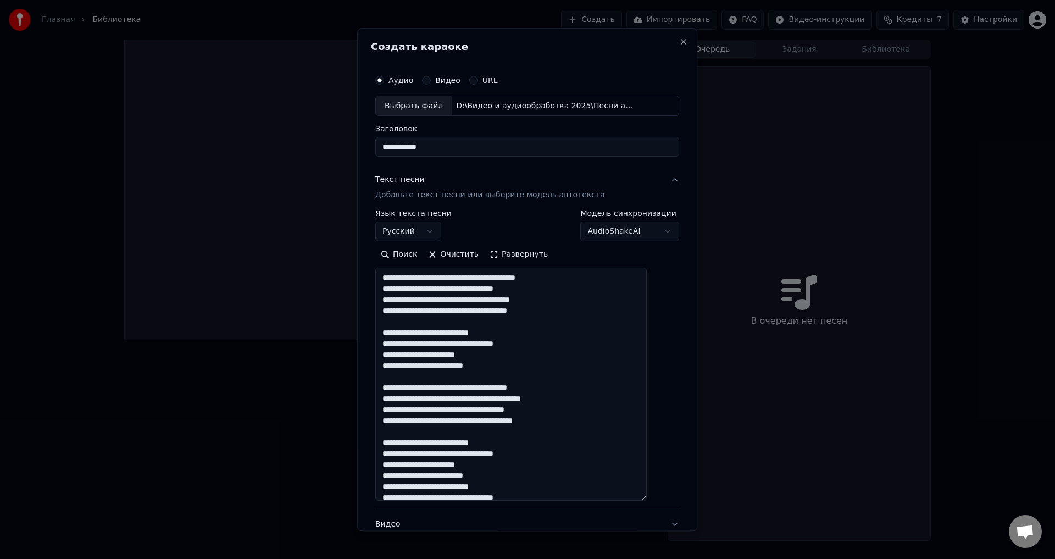
paste textarea
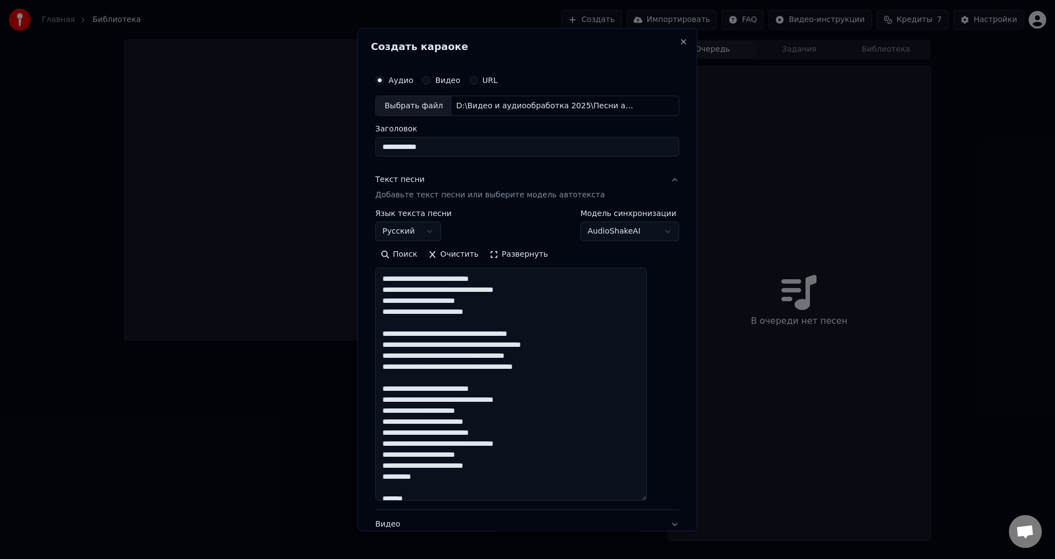
scroll to position [275, 0]
click at [508, 421] on textarea at bounding box center [510, 384] width 271 height 233
drag, startPoint x: 444, startPoint y: 478, endPoint x: 383, endPoint y: 476, distance: 61.5
click at [383, 476] on div "**********" at bounding box center [527, 335] width 313 height 540
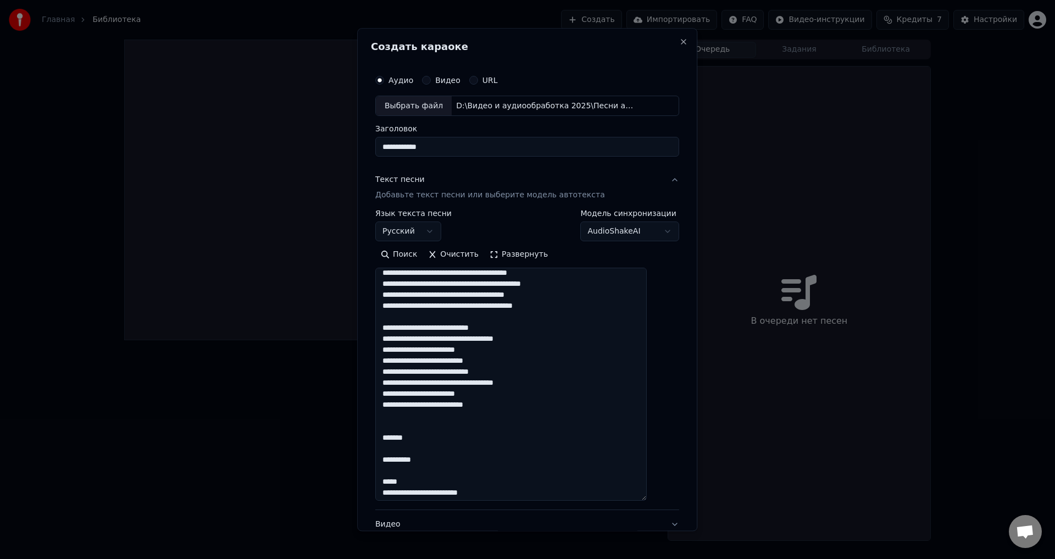
scroll to position [348, 0]
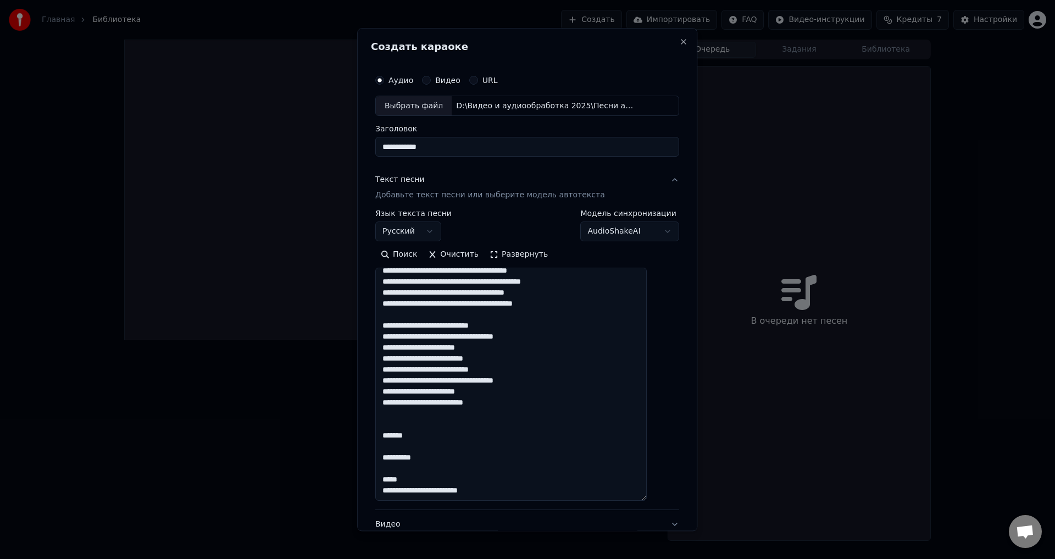
drag, startPoint x: 426, startPoint y: 382, endPoint x: 410, endPoint y: 382, distance: 15.4
click at [410, 382] on textarea at bounding box center [510, 384] width 271 height 233
paste textarea
drag, startPoint x: 450, startPoint y: 475, endPoint x: 382, endPoint y: 406, distance: 96.7
click at [382, 406] on div "**********" at bounding box center [527, 335] width 313 height 540
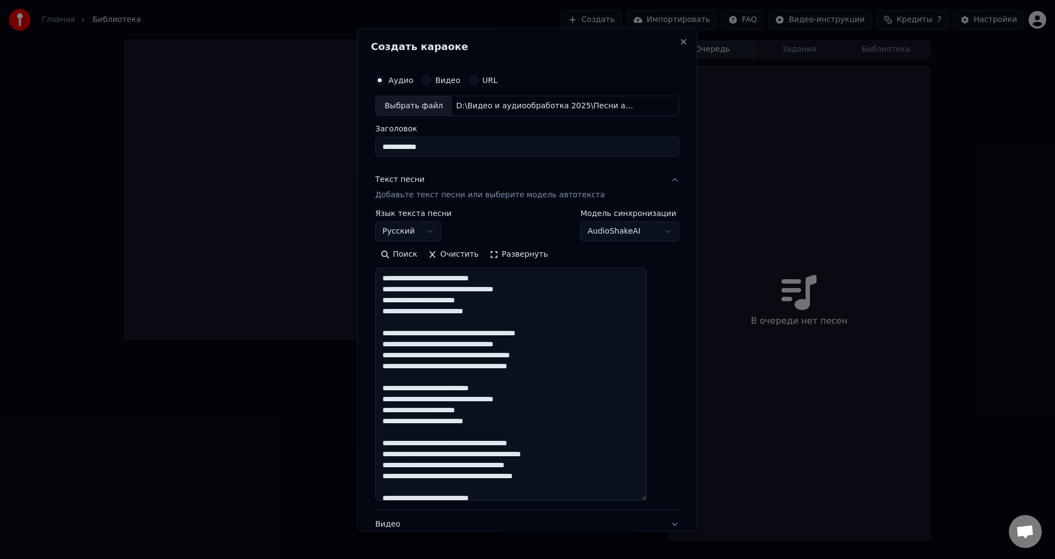
scroll to position [260, 0]
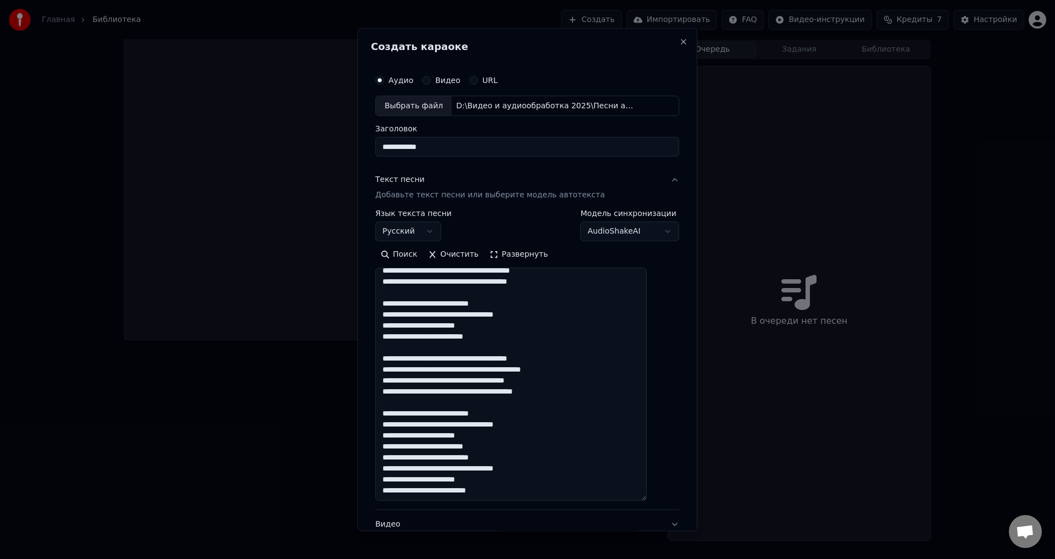
click at [518, 434] on textarea at bounding box center [510, 384] width 271 height 233
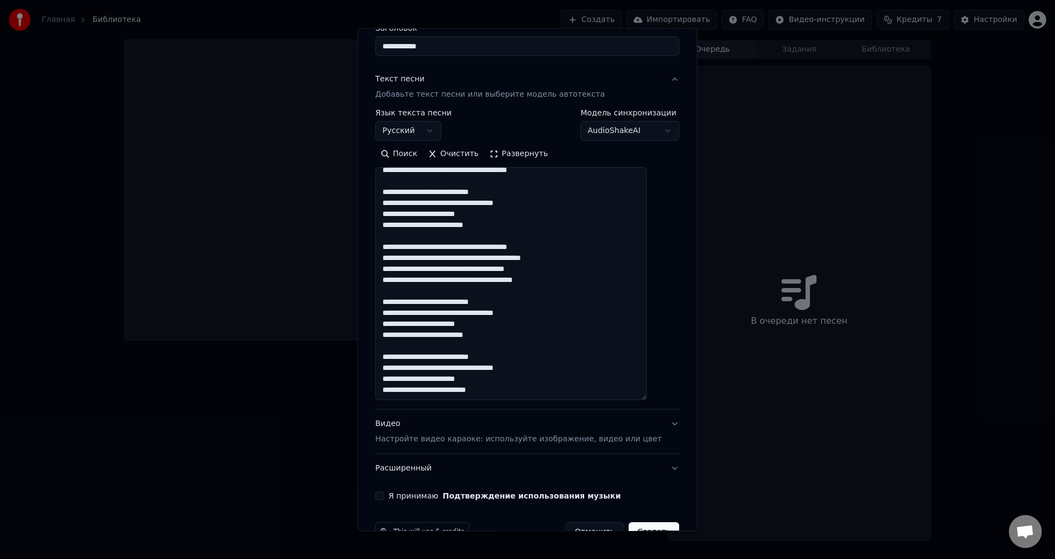
scroll to position [130, 0]
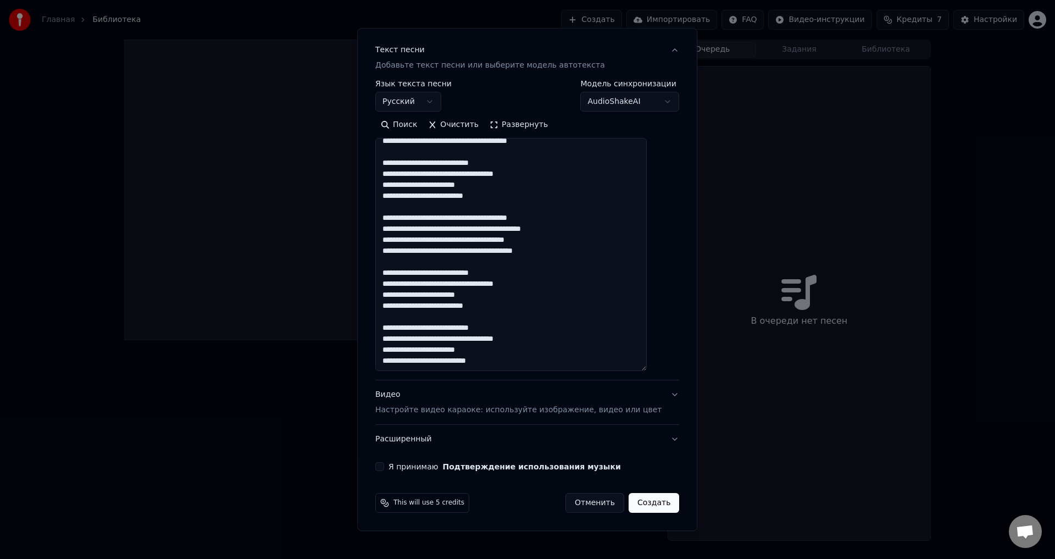
type textarea "**********"
click at [384, 467] on button "Я принимаю Подтверждение использования музыки" at bounding box center [379, 466] width 9 height 9
click at [404, 397] on div "Видео Настройте видео караоке: используйте изображение, видео или цвет" at bounding box center [518, 402] width 286 height 26
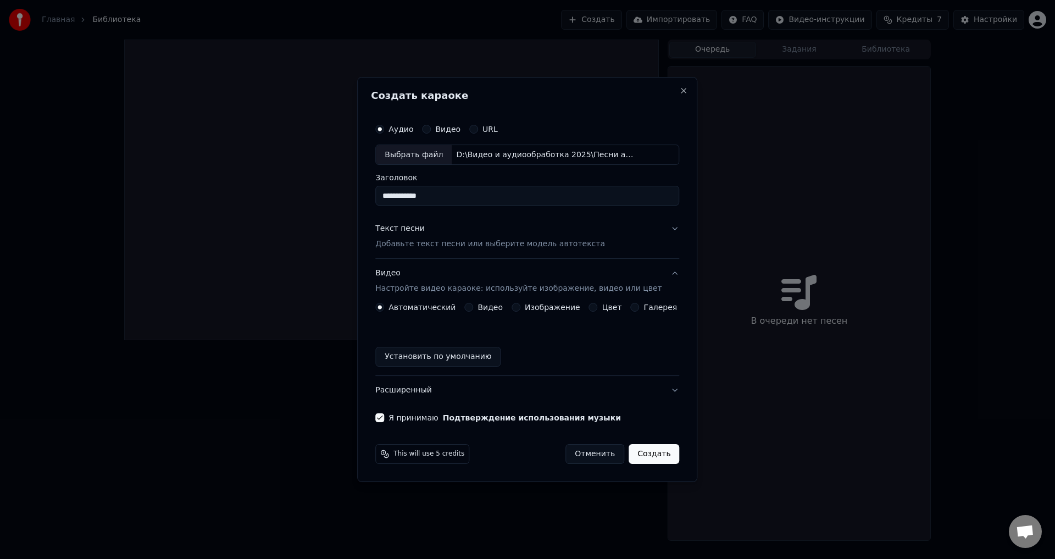
click at [607, 308] on label "Цвет" at bounding box center [612, 307] width 20 height 8
click at [598, 308] on button "Цвет" at bounding box center [593, 307] width 9 height 9
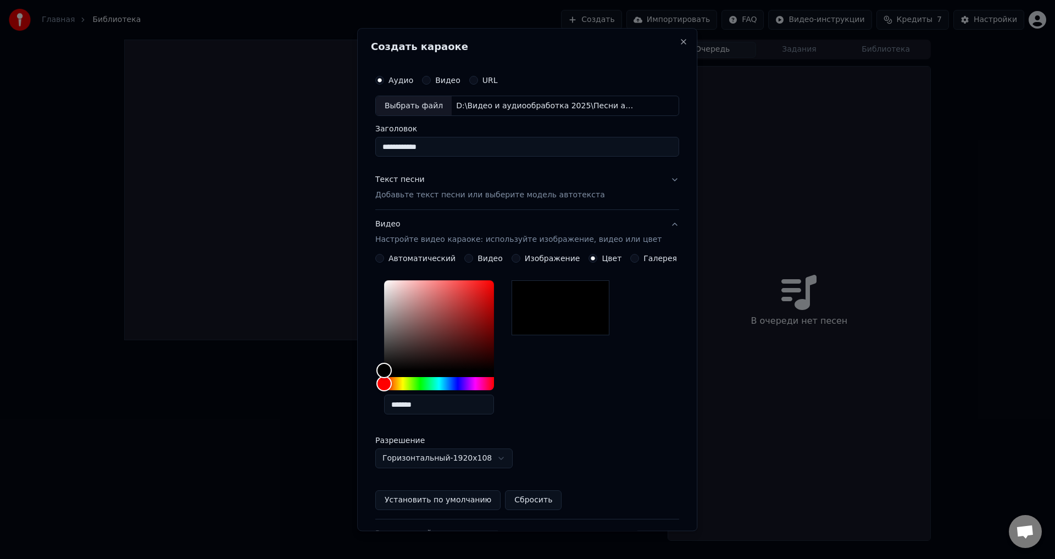
click at [414, 182] on div "Текст песни" at bounding box center [399, 180] width 49 height 11
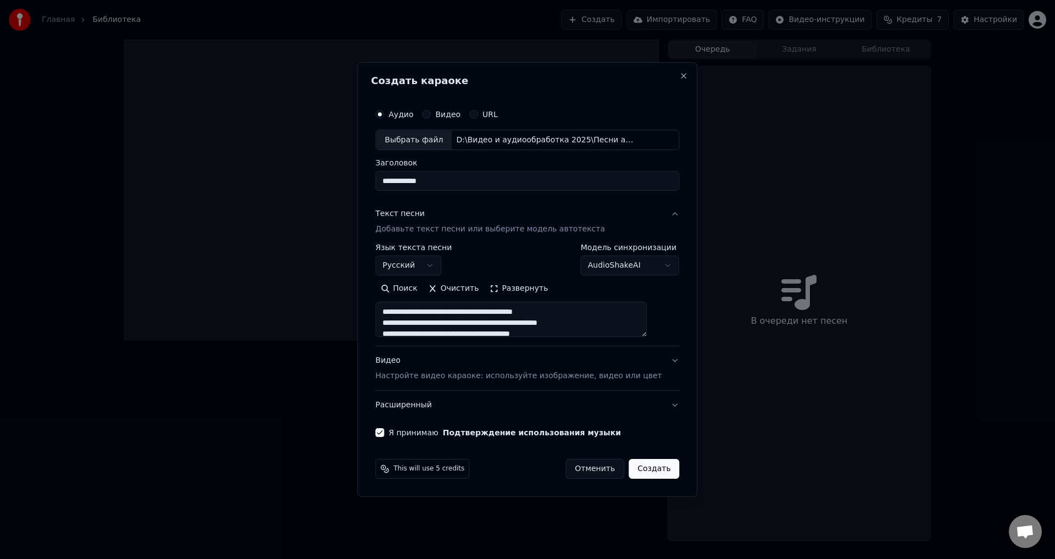
drag, startPoint x: 406, startPoint y: 181, endPoint x: 394, endPoint y: 181, distance: 12.1
click at [394, 181] on input "**********" at bounding box center [527, 181] width 304 height 20
click at [459, 183] on input "**********" at bounding box center [527, 181] width 304 height 20
type input "**********"
click at [640, 470] on button "Создать" at bounding box center [653, 469] width 51 height 20
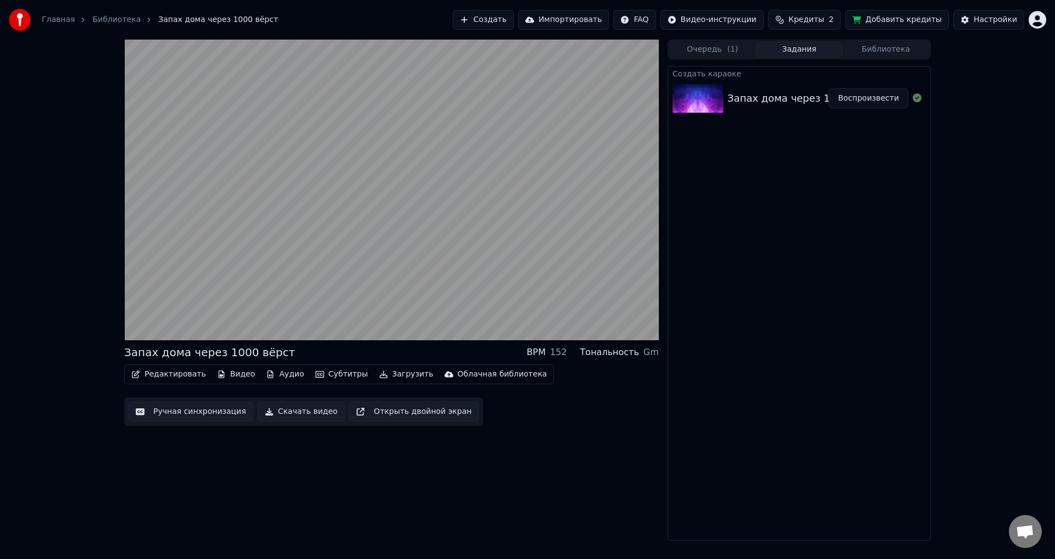
click at [302, 413] on button "Скачать видео" at bounding box center [301, 412] width 87 height 20
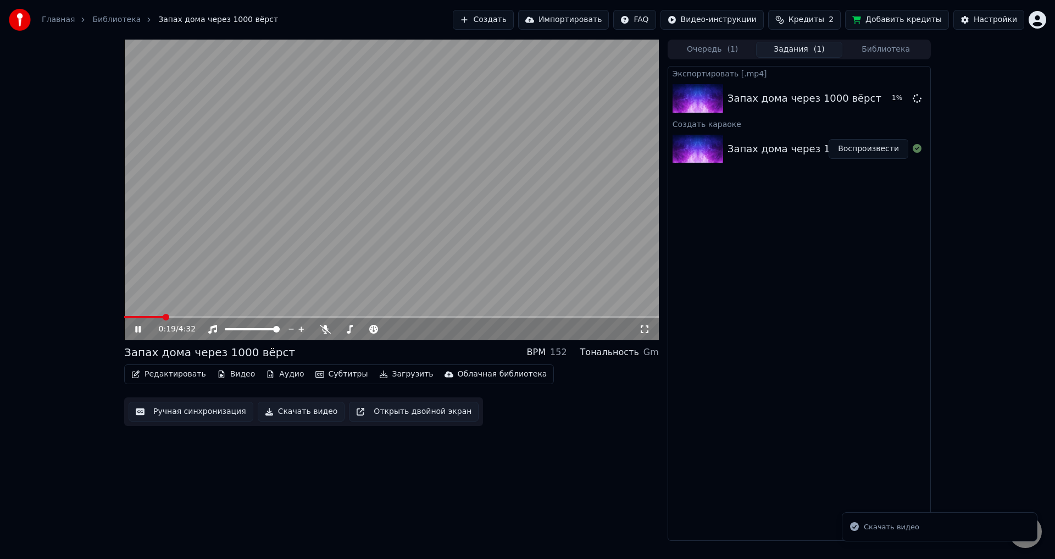
click at [138, 328] on icon at bounding box center [146, 329] width 26 height 9
